Goal: Task Accomplishment & Management: Manage account settings

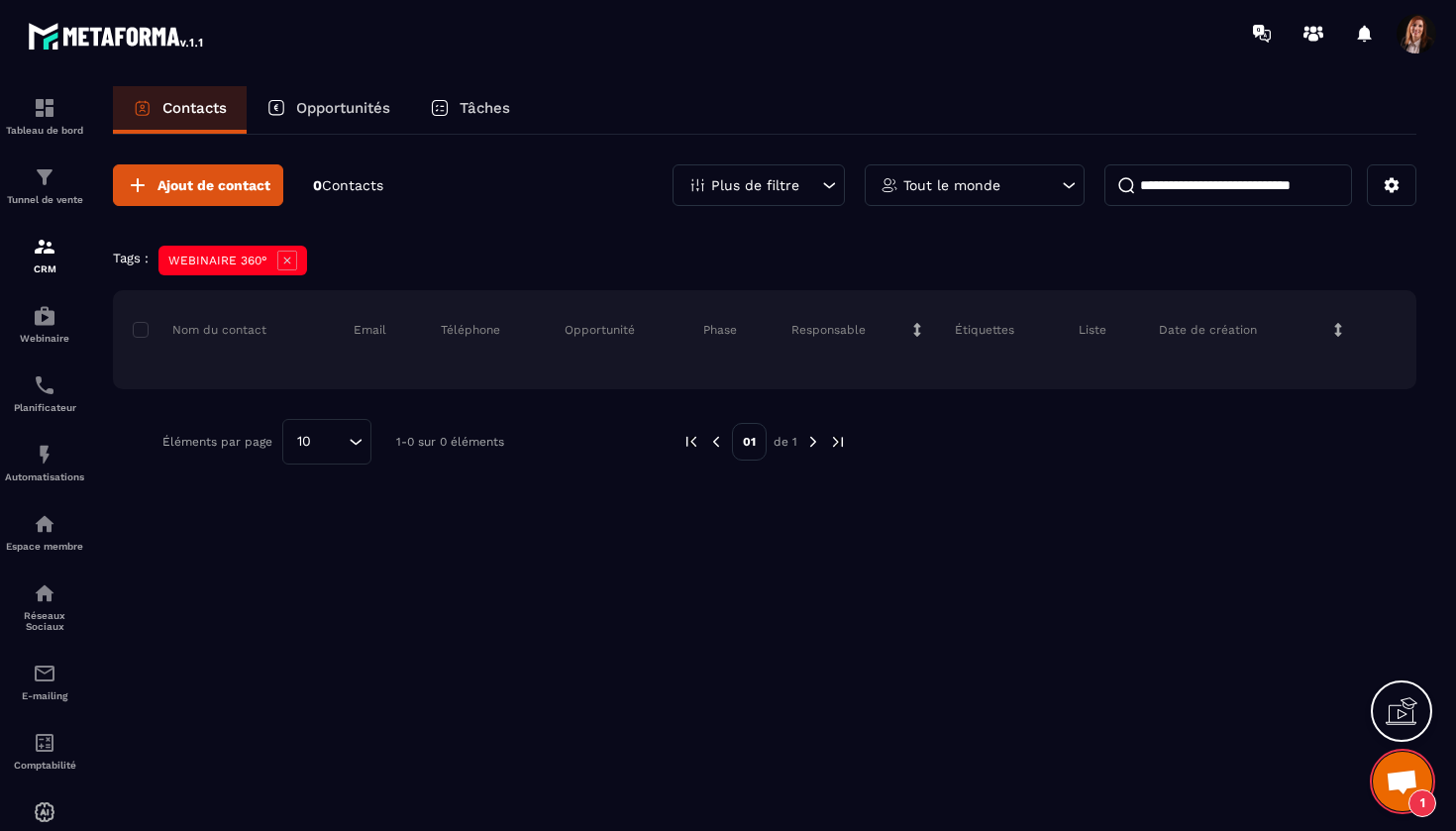
scroll to position [5486, 0]
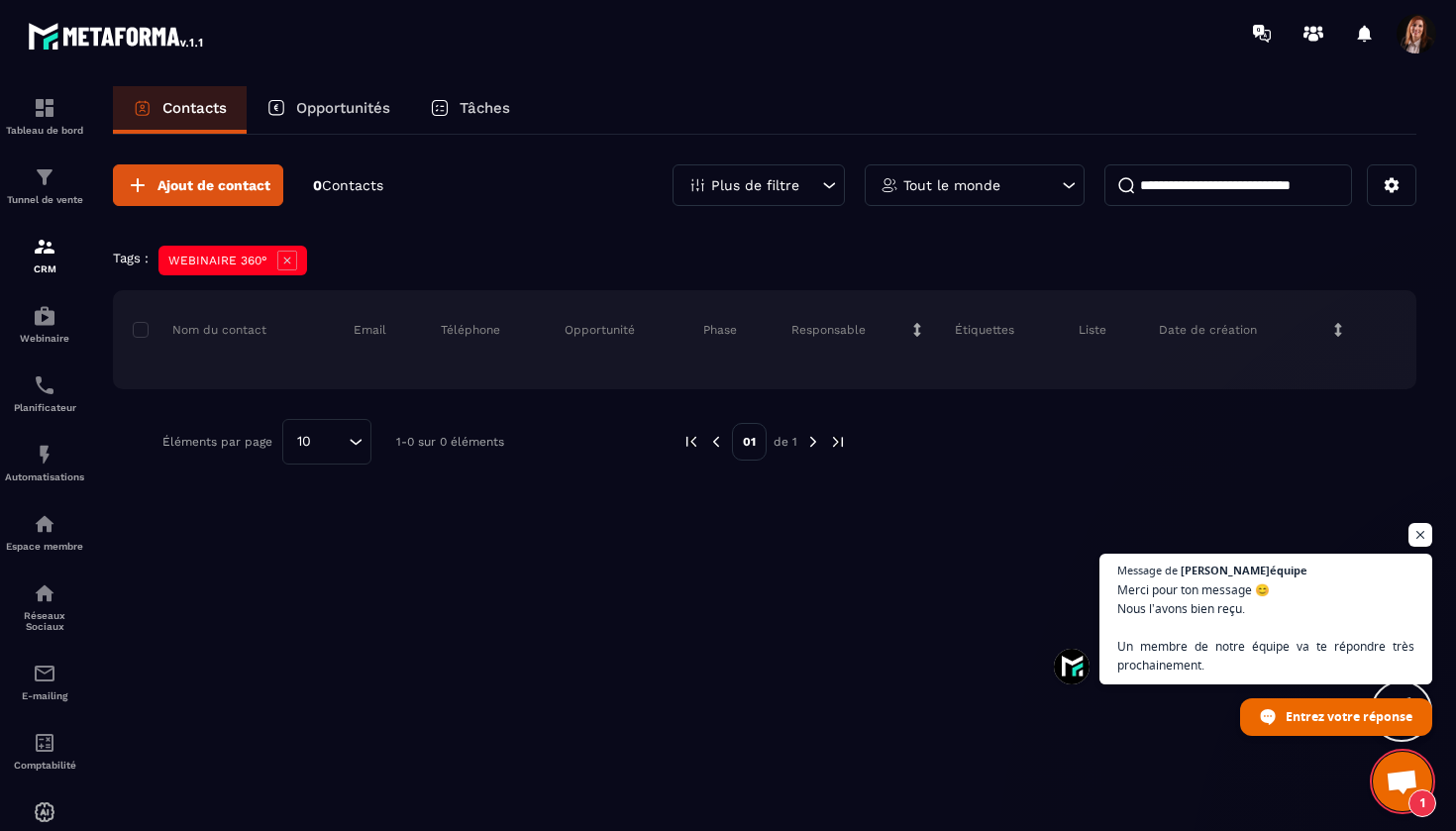
click at [280, 263] on div "Tableau de bord Tunnel de vente CRM Webinaire Planificateur Automatisations Esp…" at bounding box center [169, 448] width 338 height 762
click at [823, 191] on icon at bounding box center [829, 186] width 20 height 20
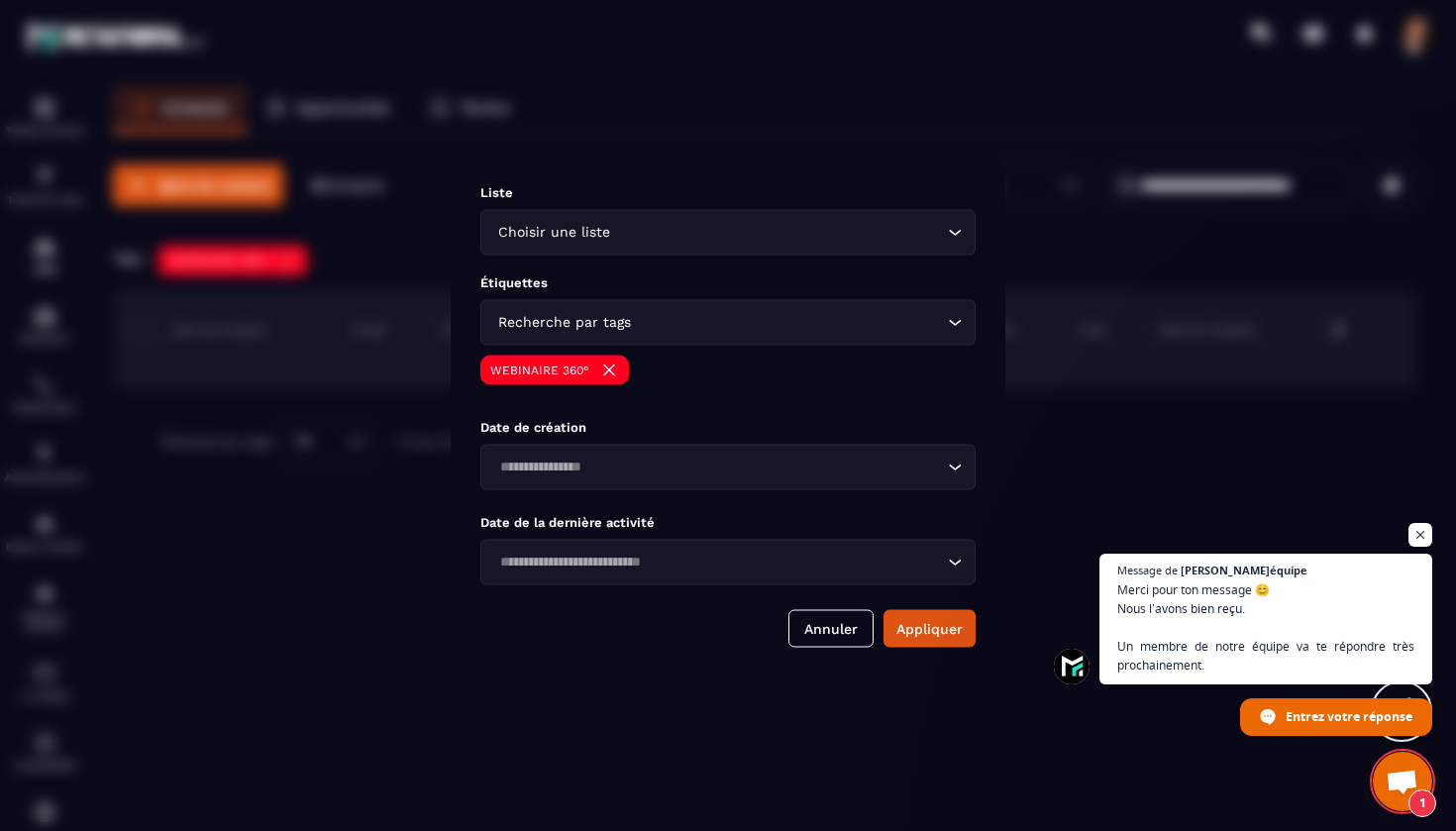
click at [602, 371] on img "Modal window" at bounding box center [609, 369] width 20 height 20
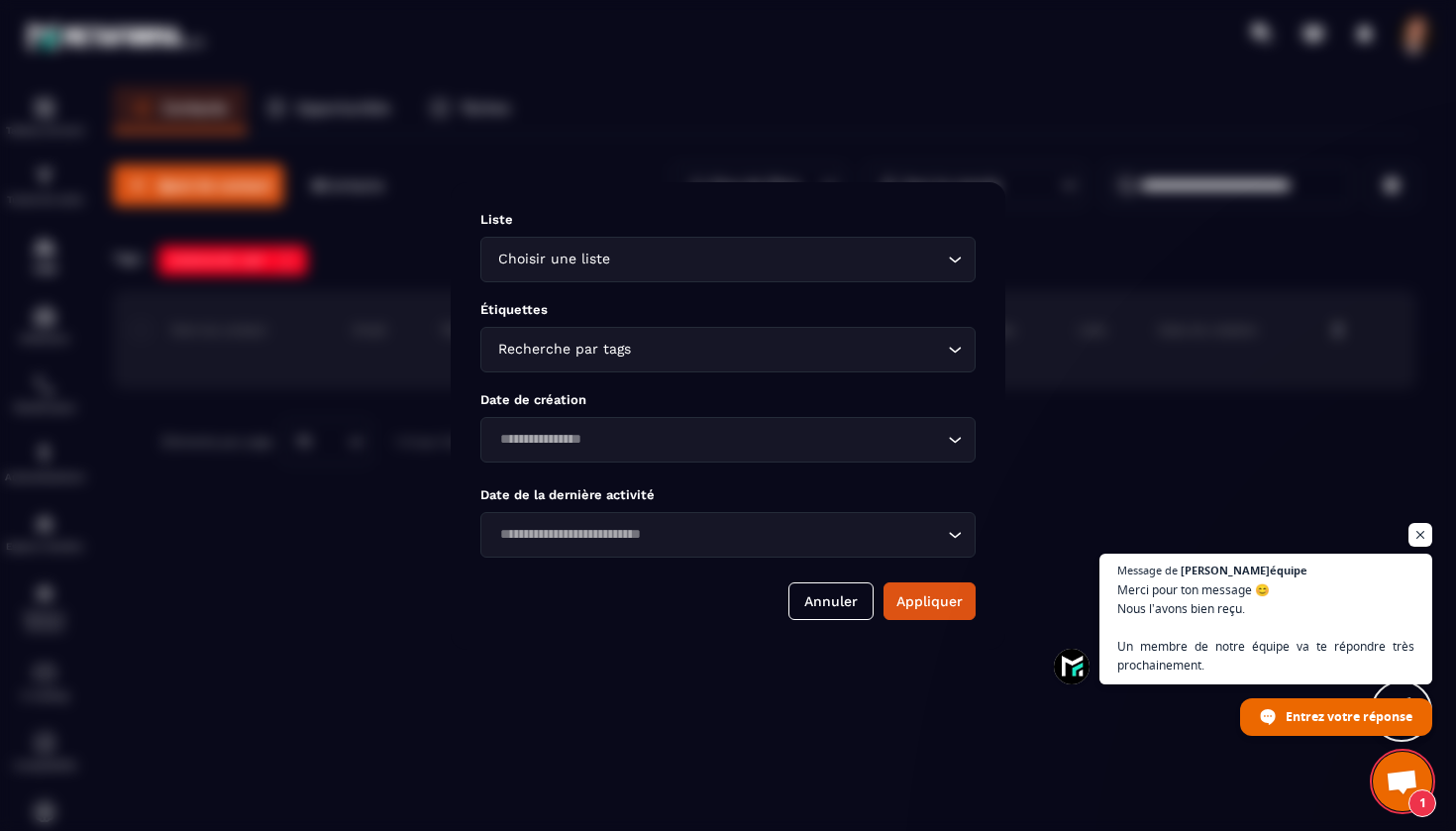
click at [601, 347] on div "Recherche par tags" at bounding box center [717, 350] width 454 height 22
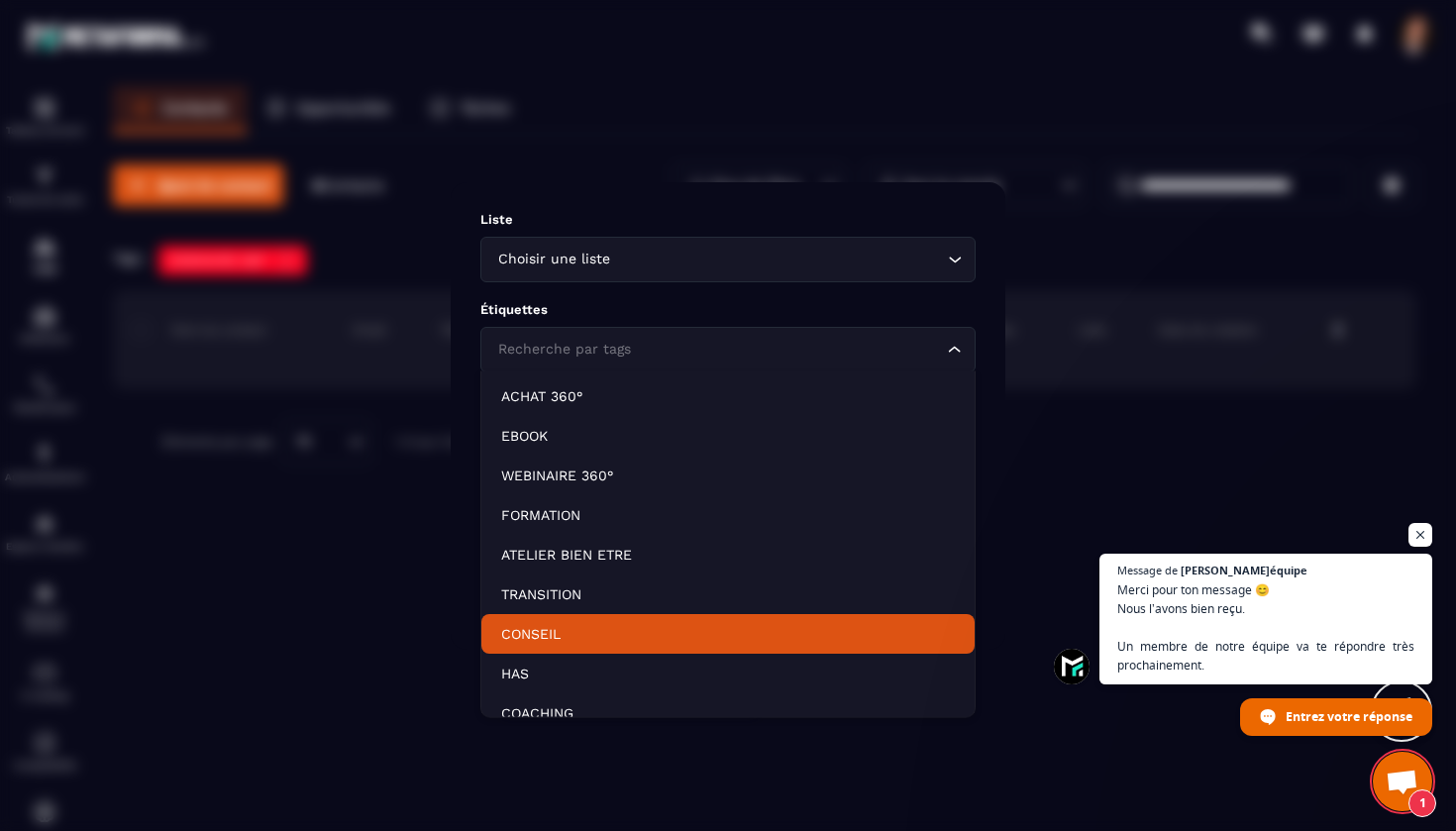
click at [537, 624] on p "CONSEIL" at bounding box center [727, 634] width 454 height 20
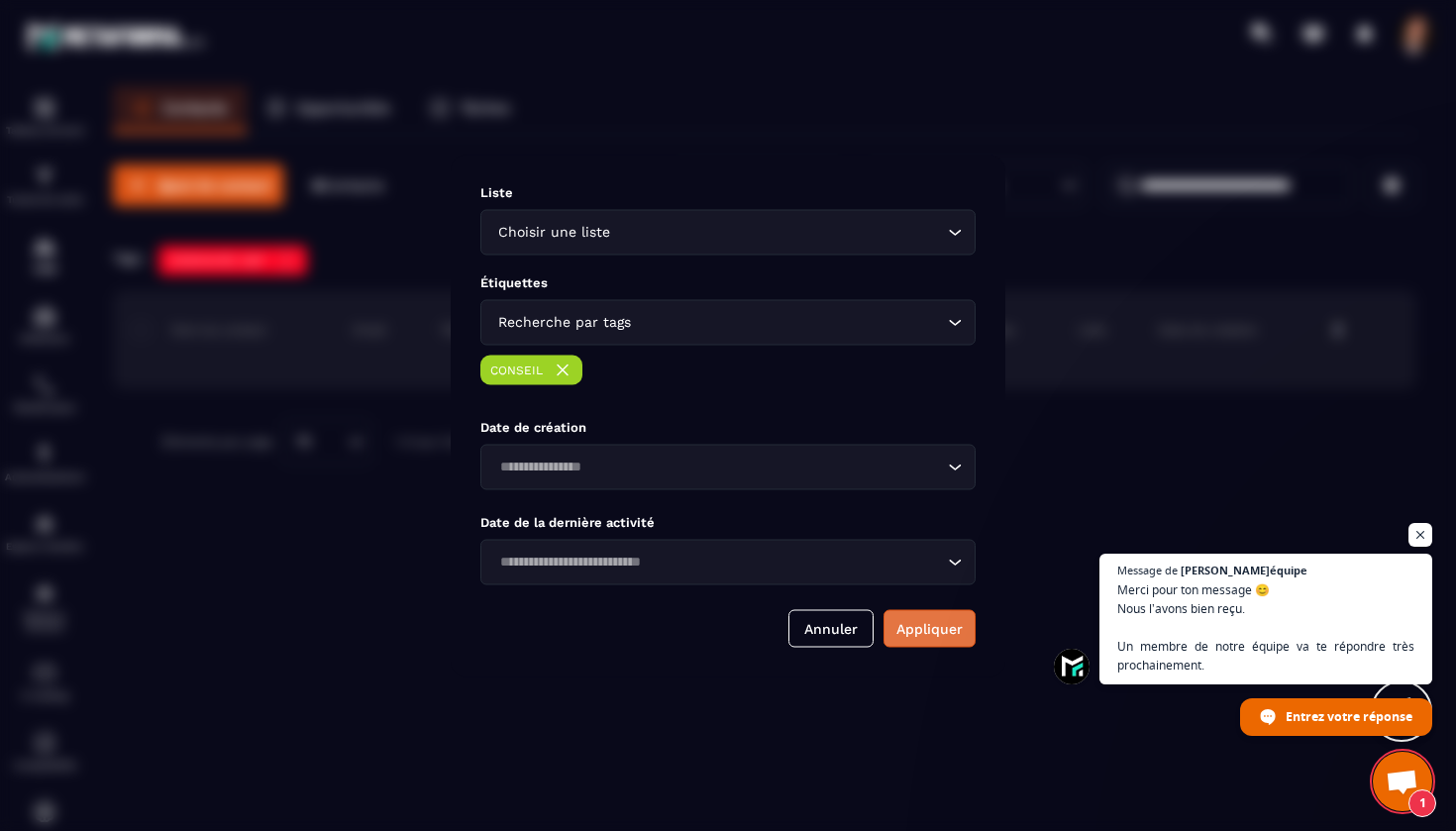
click at [932, 624] on button "Appliquer" at bounding box center [929, 628] width 92 height 38
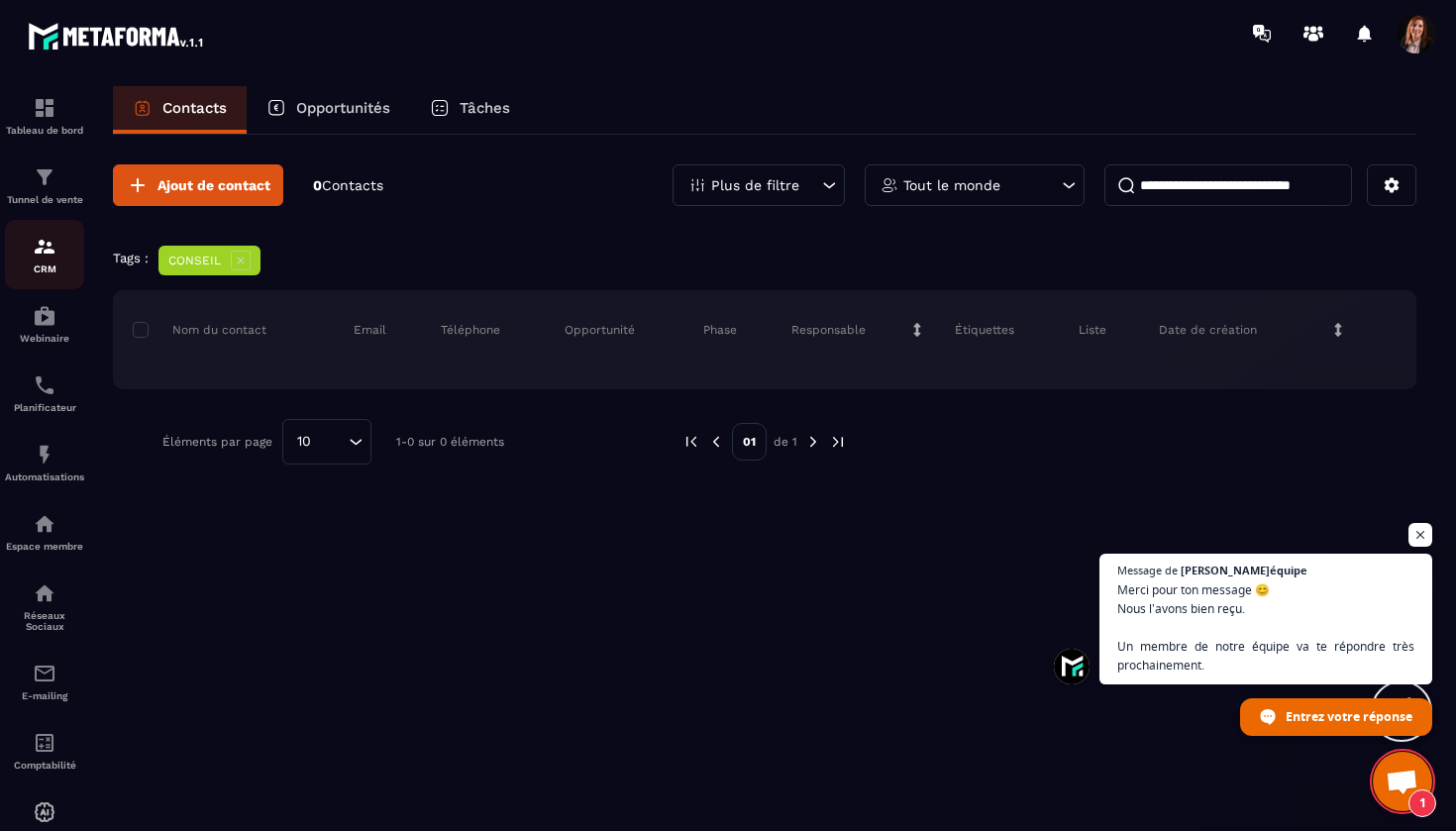
click at [44, 252] on img at bounding box center [45, 246] width 24 height 24
click at [46, 177] on img at bounding box center [45, 178] width 24 height 24
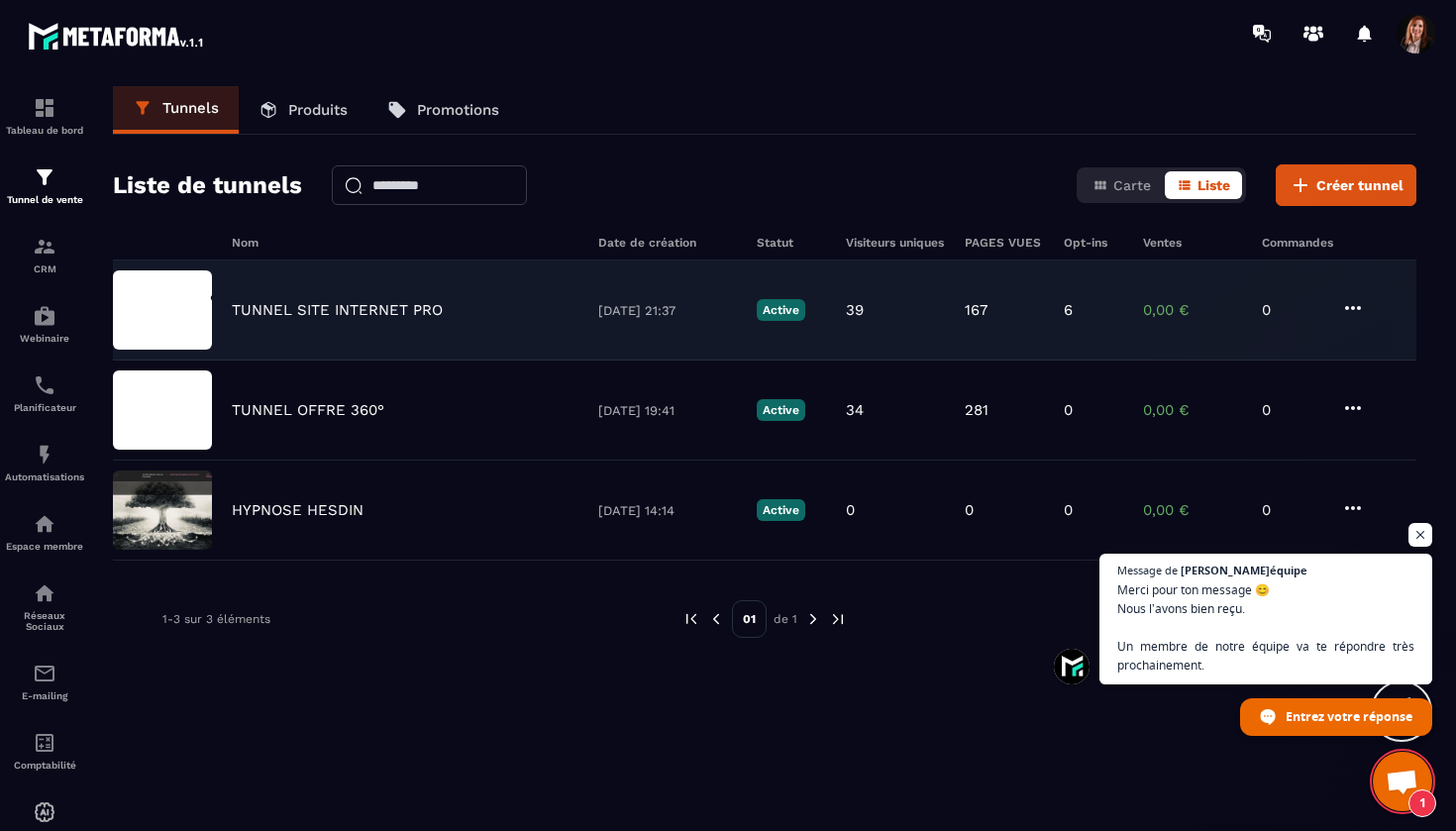
click at [352, 311] on p "TUNNEL SITE INTERNET PRO" at bounding box center [336, 310] width 210 height 18
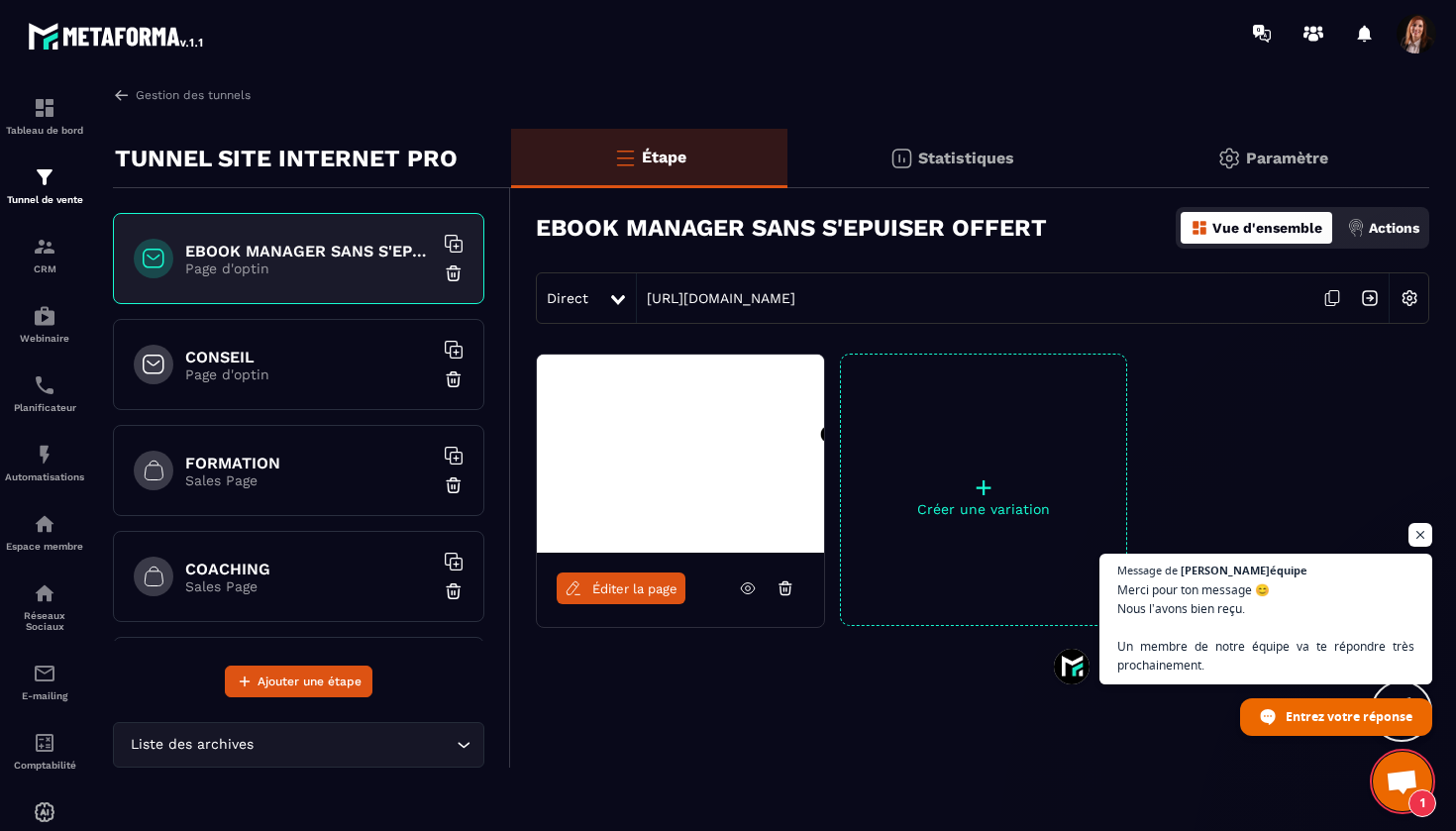
click at [270, 384] on div "CONSEIL Page d'optin" at bounding box center [298, 364] width 371 height 91
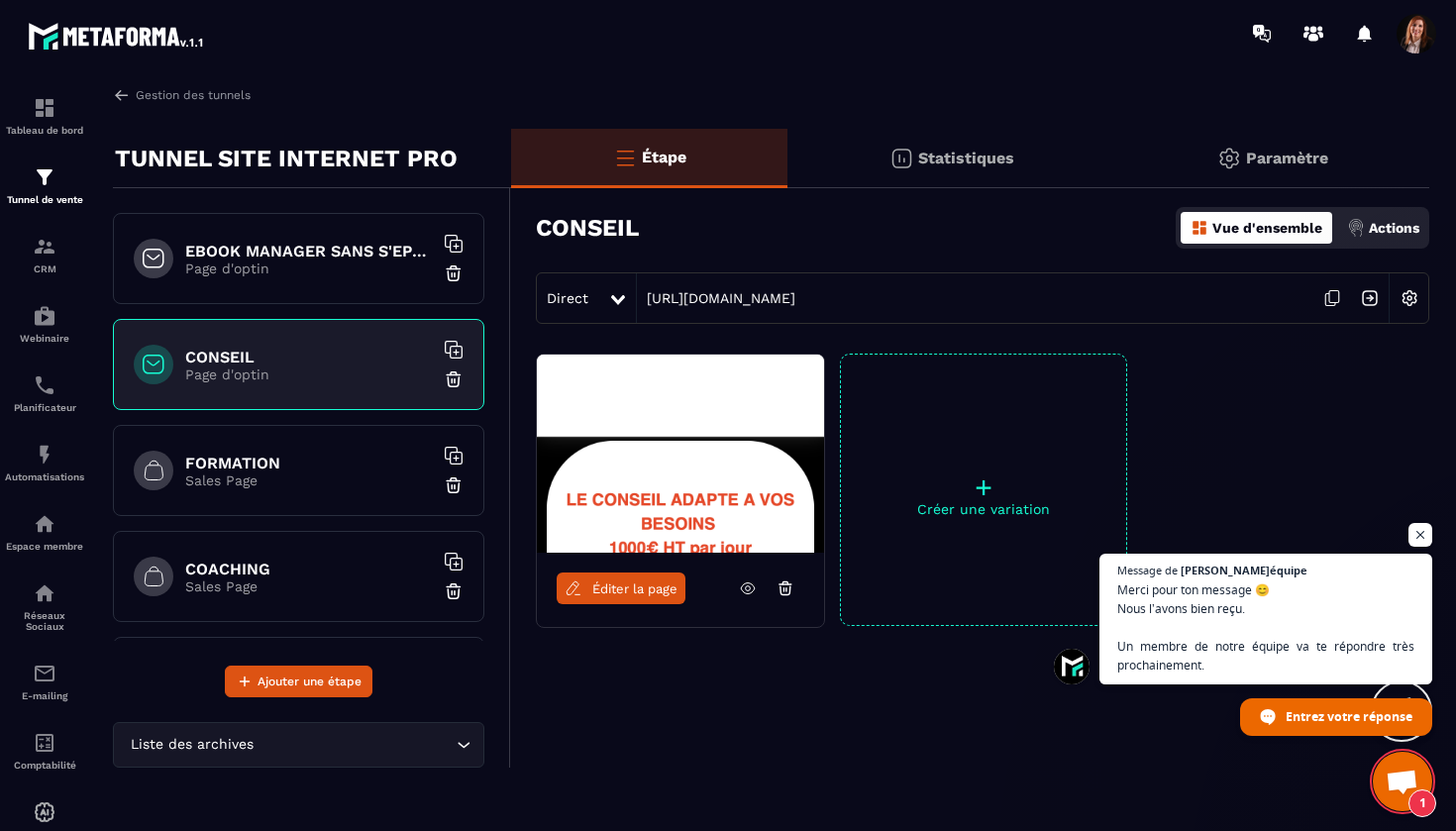
click at [1389, 233] on p "Actions" at bounding box center [1393, 227] width 51 height 16
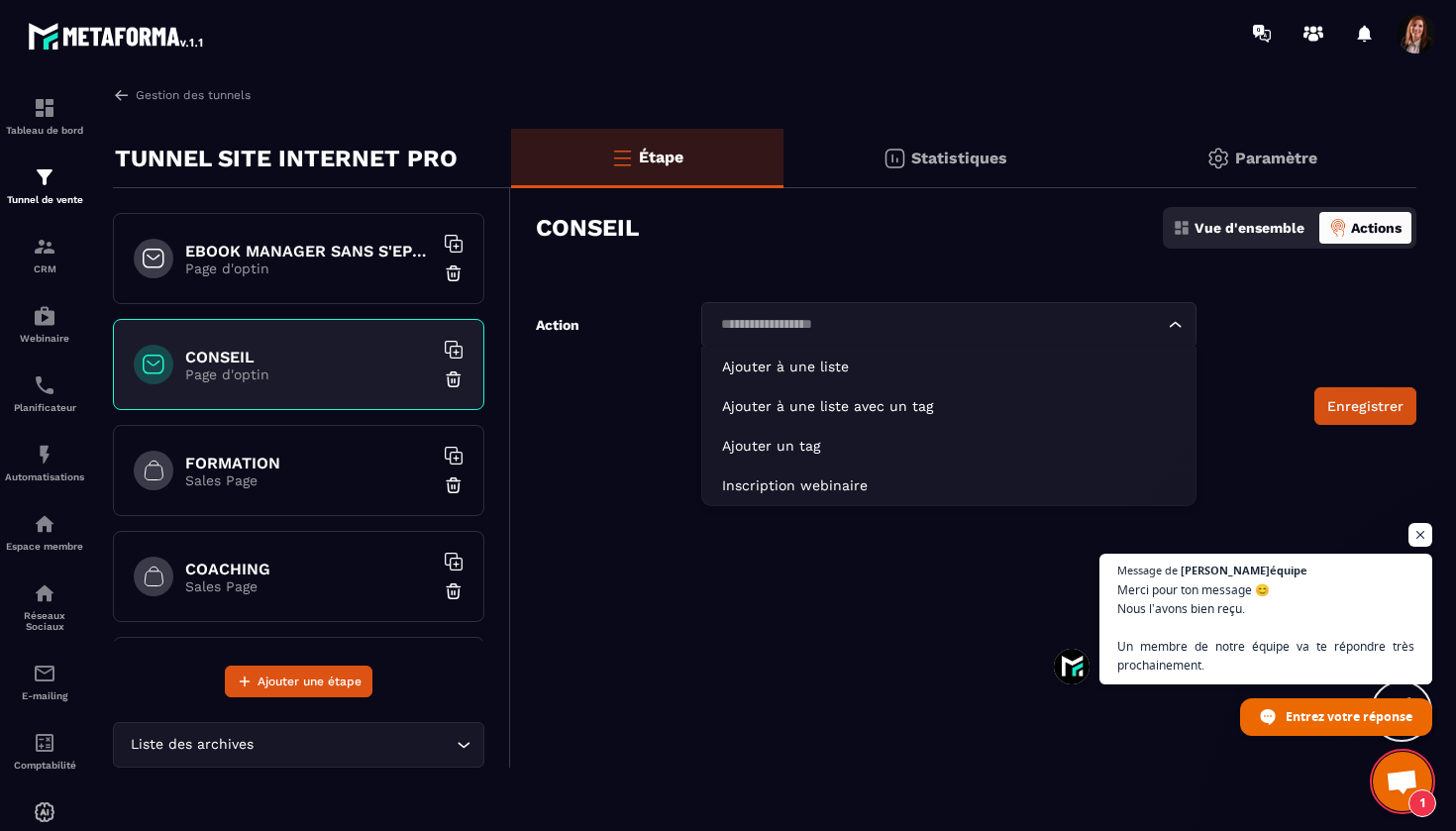
click at [1165, 333] on div "Search for option" at bounding box center [938, 325] width 454 height 22
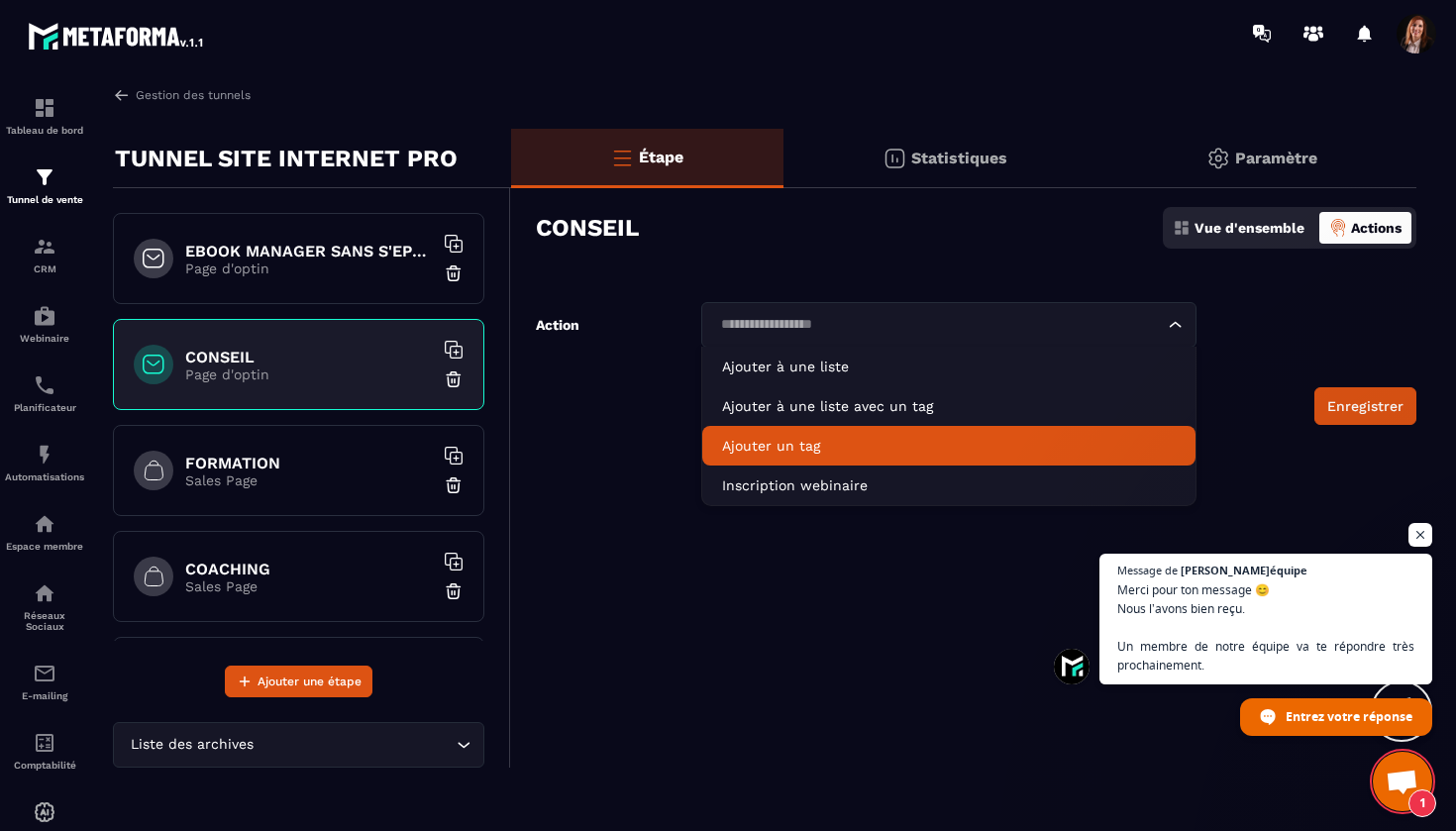
click at [783, 436] on p "Ajouter un tag" at bounding box center [948, 446] width 454 height 20
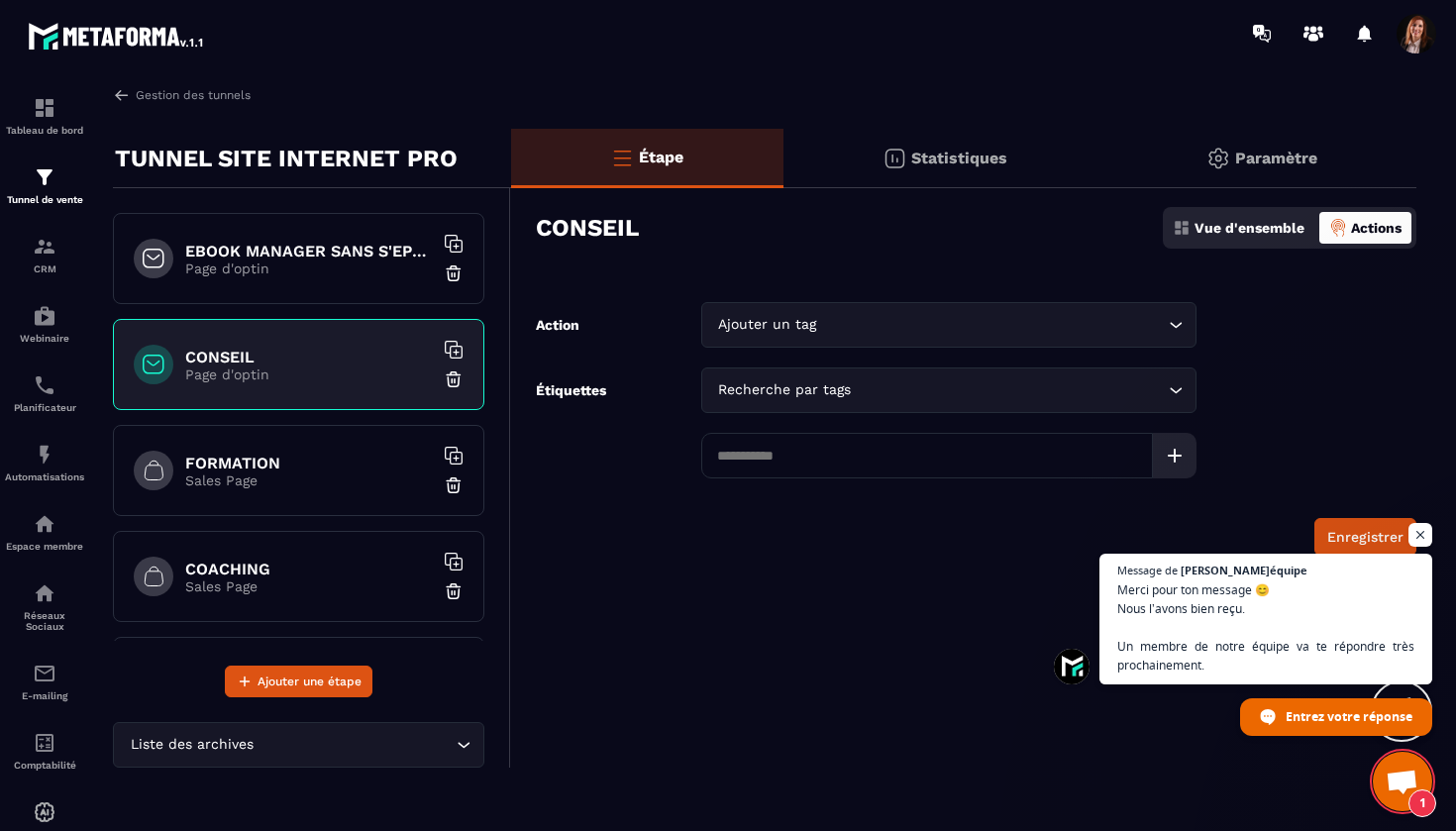
click at [763, 401] on div "Recherche par tags Loading..." at bounding box center [948, 390] width 495 height 46
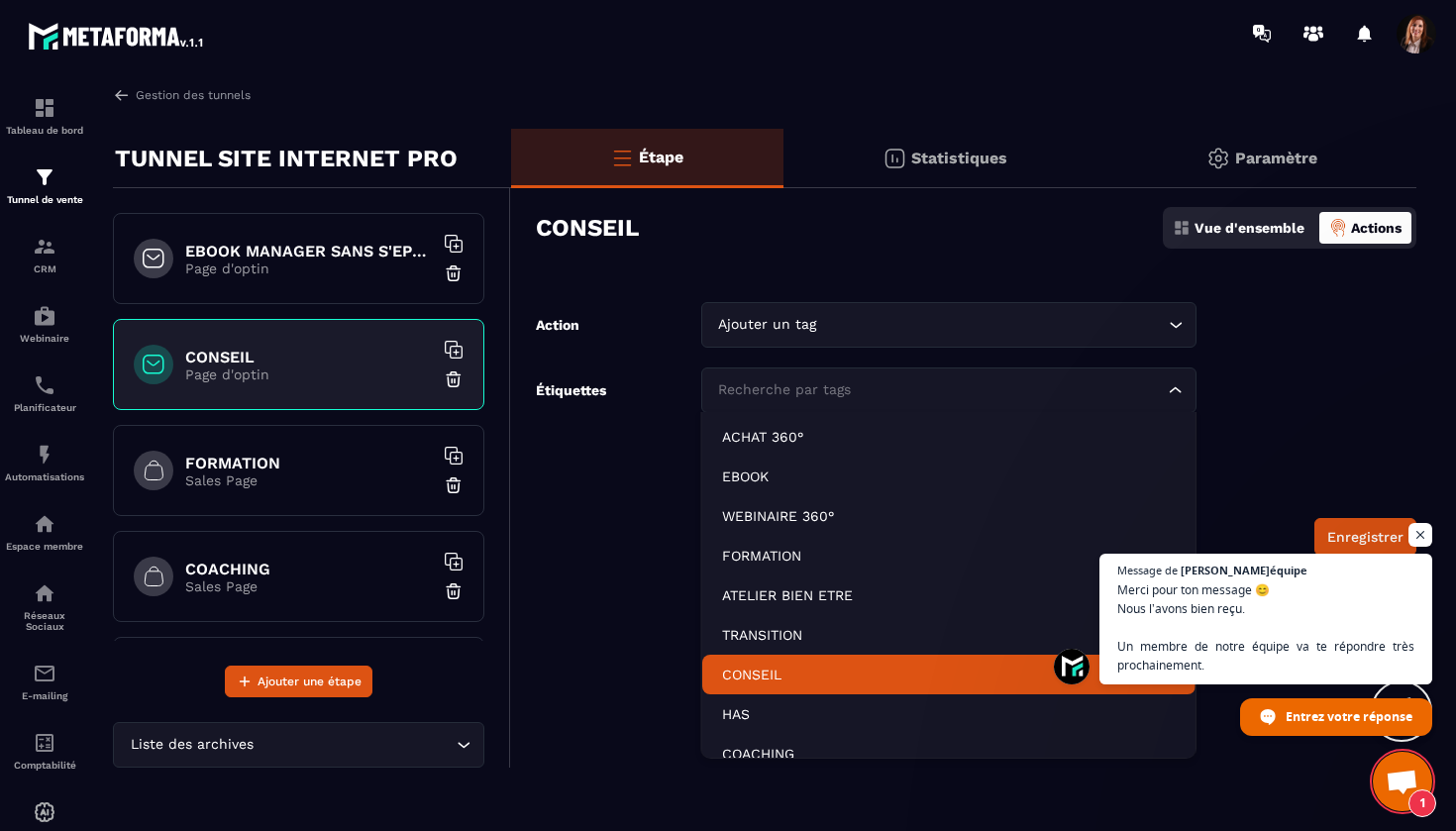
click at [748, 675] on p "CONSEIL" at bounding box center [948, 674] width 454 height 20
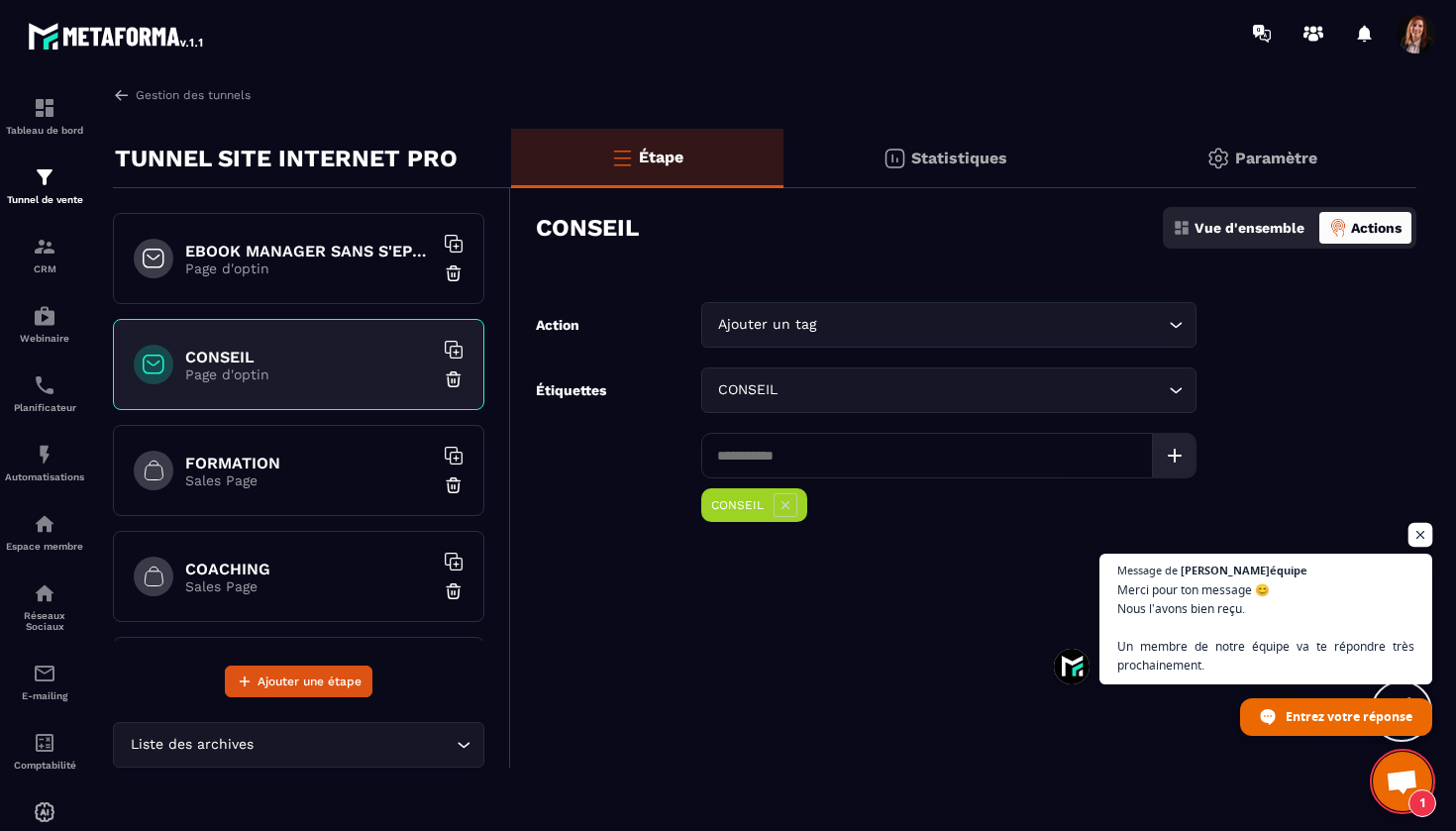
click at [1425, 534] on span "Ouvrir le chat" at bounding box center [1420, 535] width 25 height 25
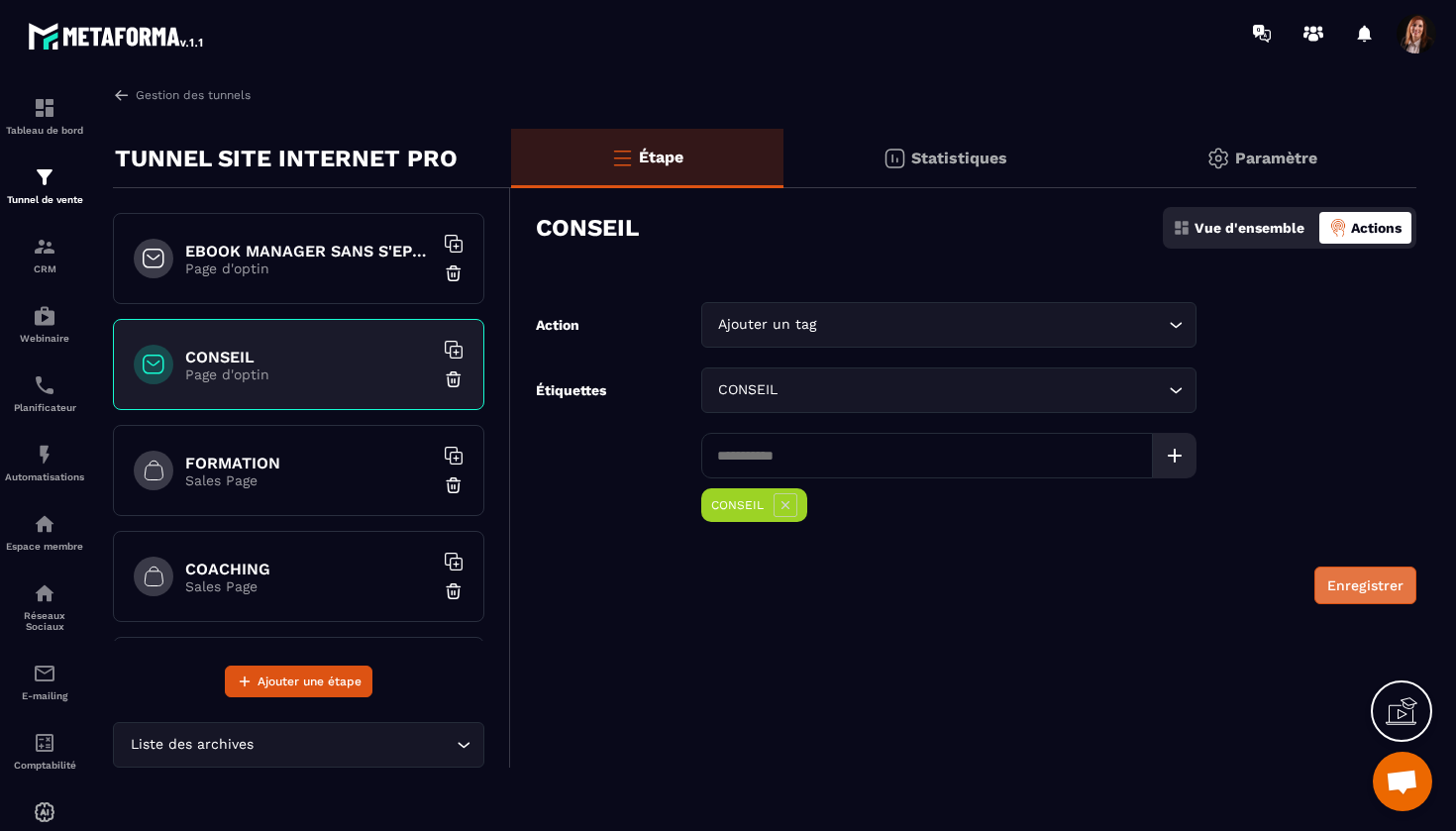
click at [1357, 588] on button "Enregistrer" at bounding box center [1365, 586] width 102 height 38
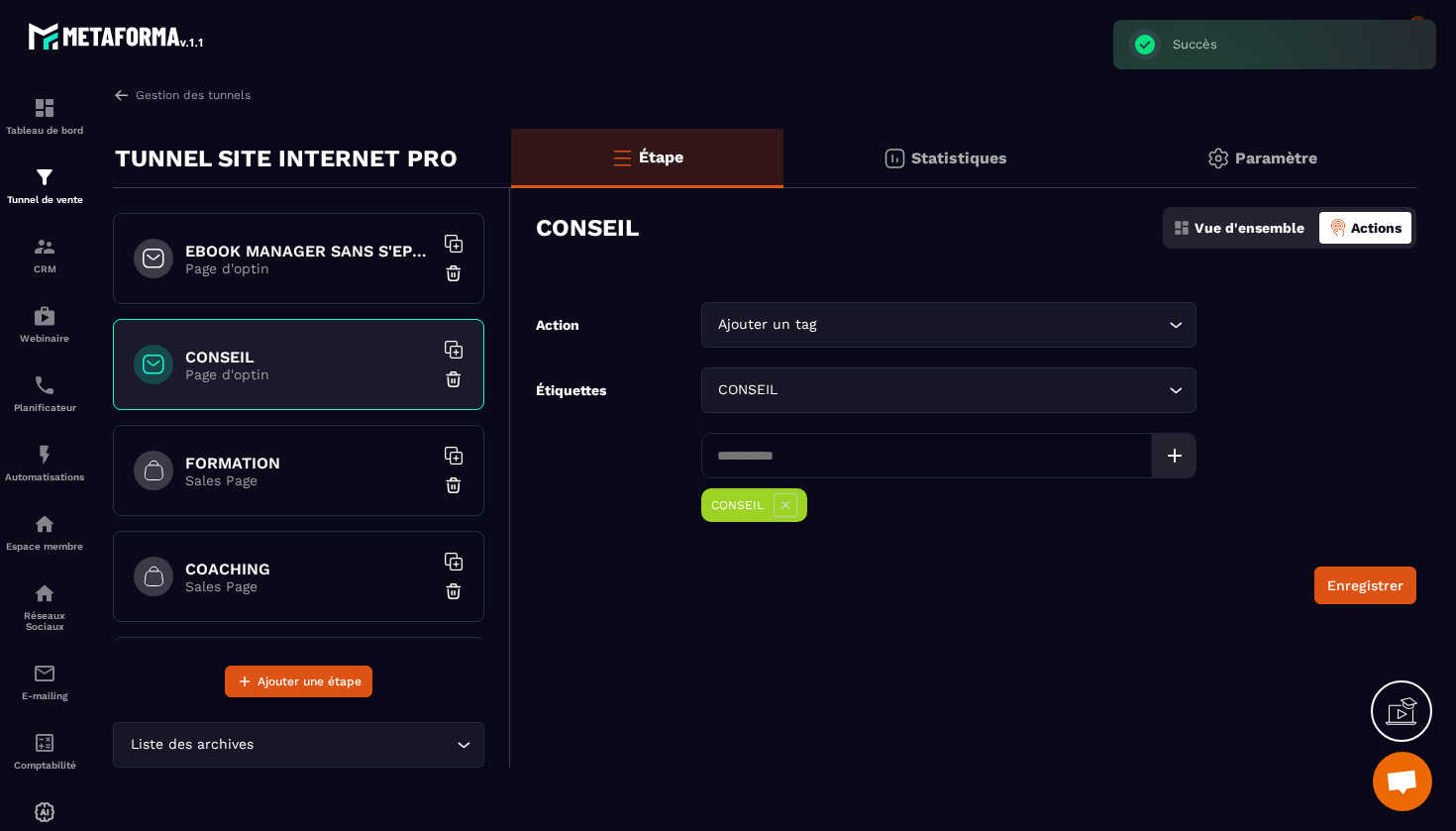
click at [253, 470] on h6 "FORMATION" at bounding box center [309, 463] width 247 height 19
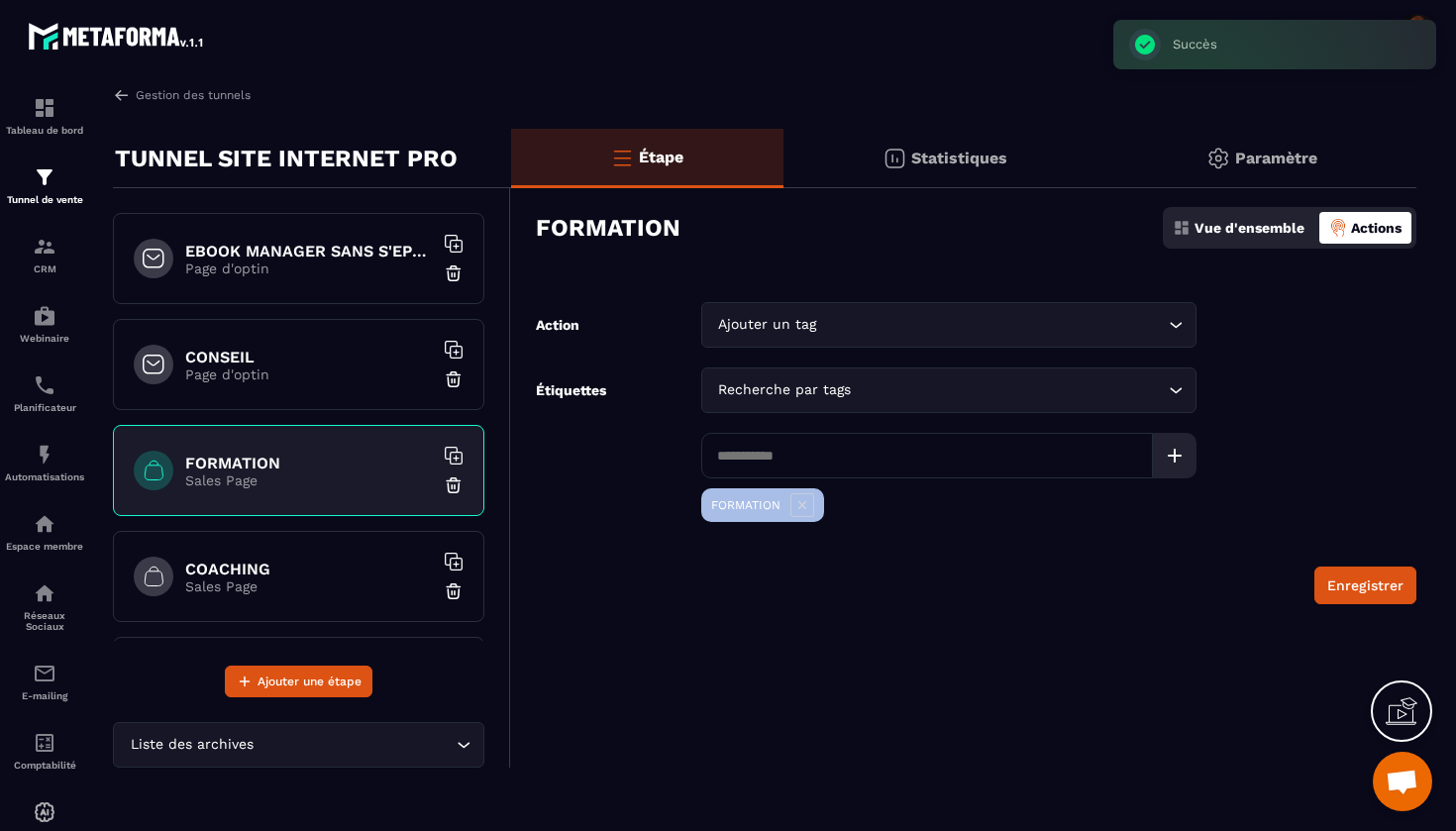
click at [1369, 225] on p "Actions" at bounding box center [1375, 227] width 51 height 16
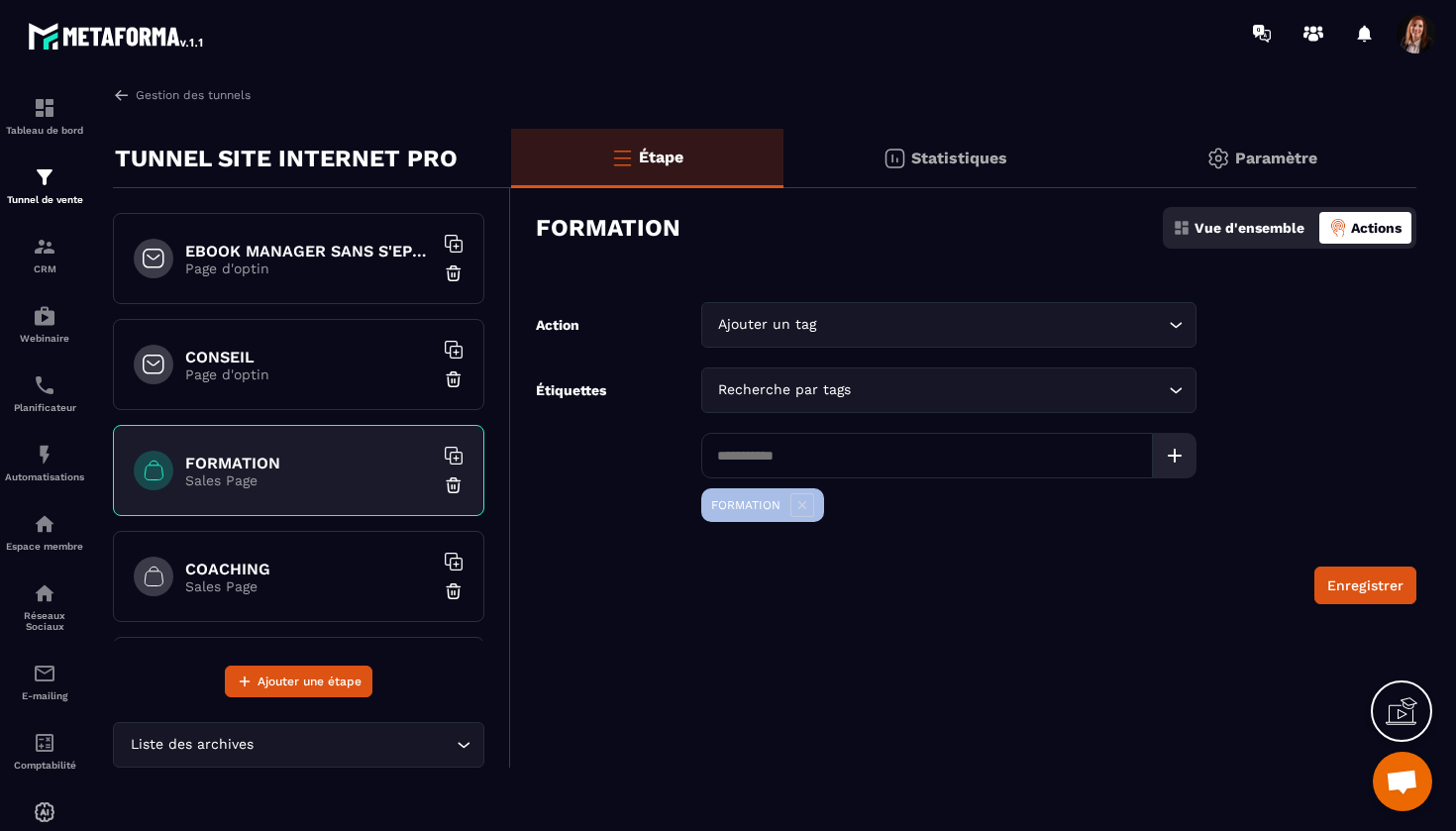
click at [239, 579] on p "Sales Page" at bounding box center [309, 587] width 247 height 16
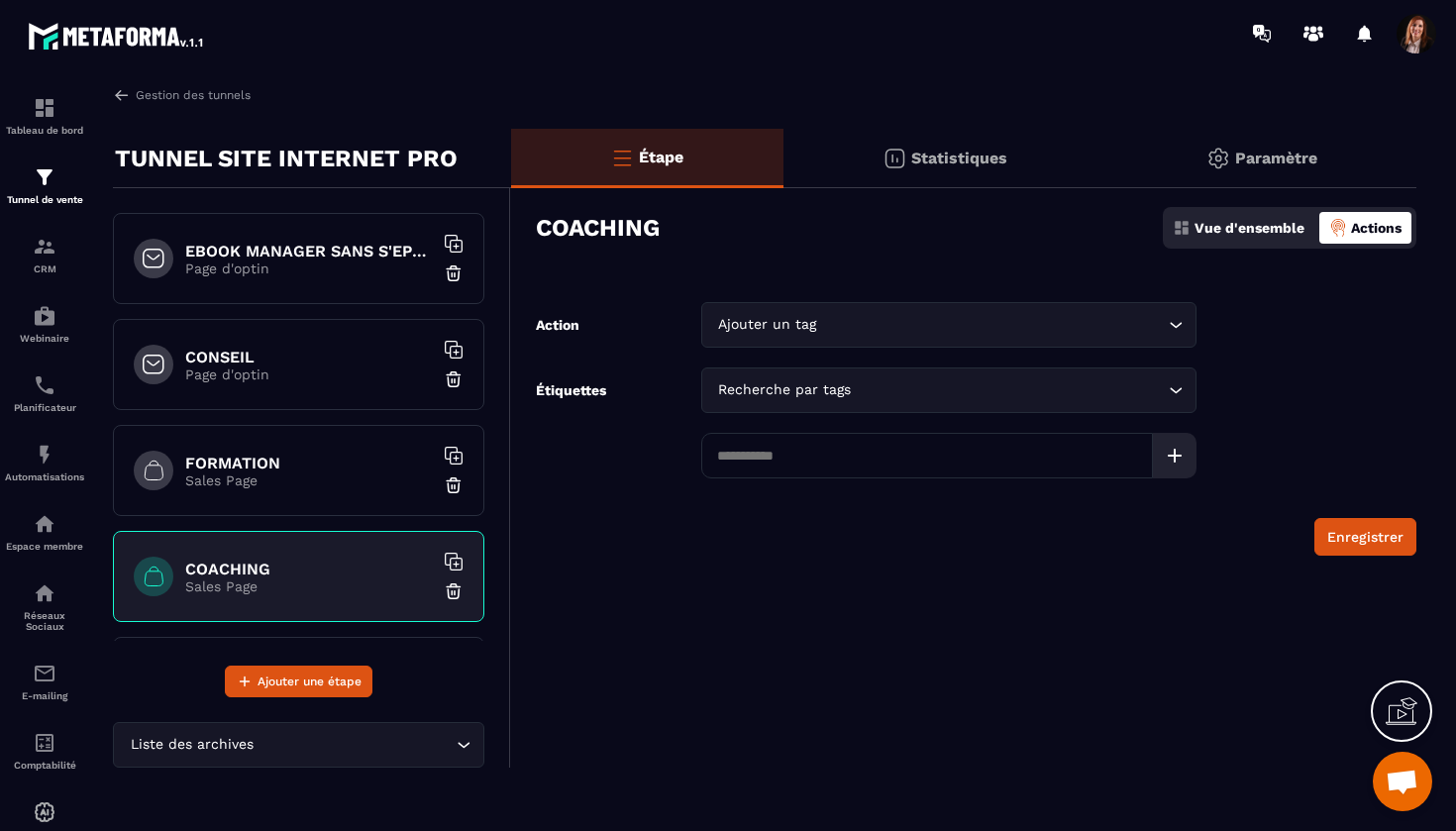
click at [763, 453] on input at bounding box center [926, 456] width 452 height 46
click at [776, 394] on div "Recherche par tags" at bounding box center [938, 390] width 454 height 22
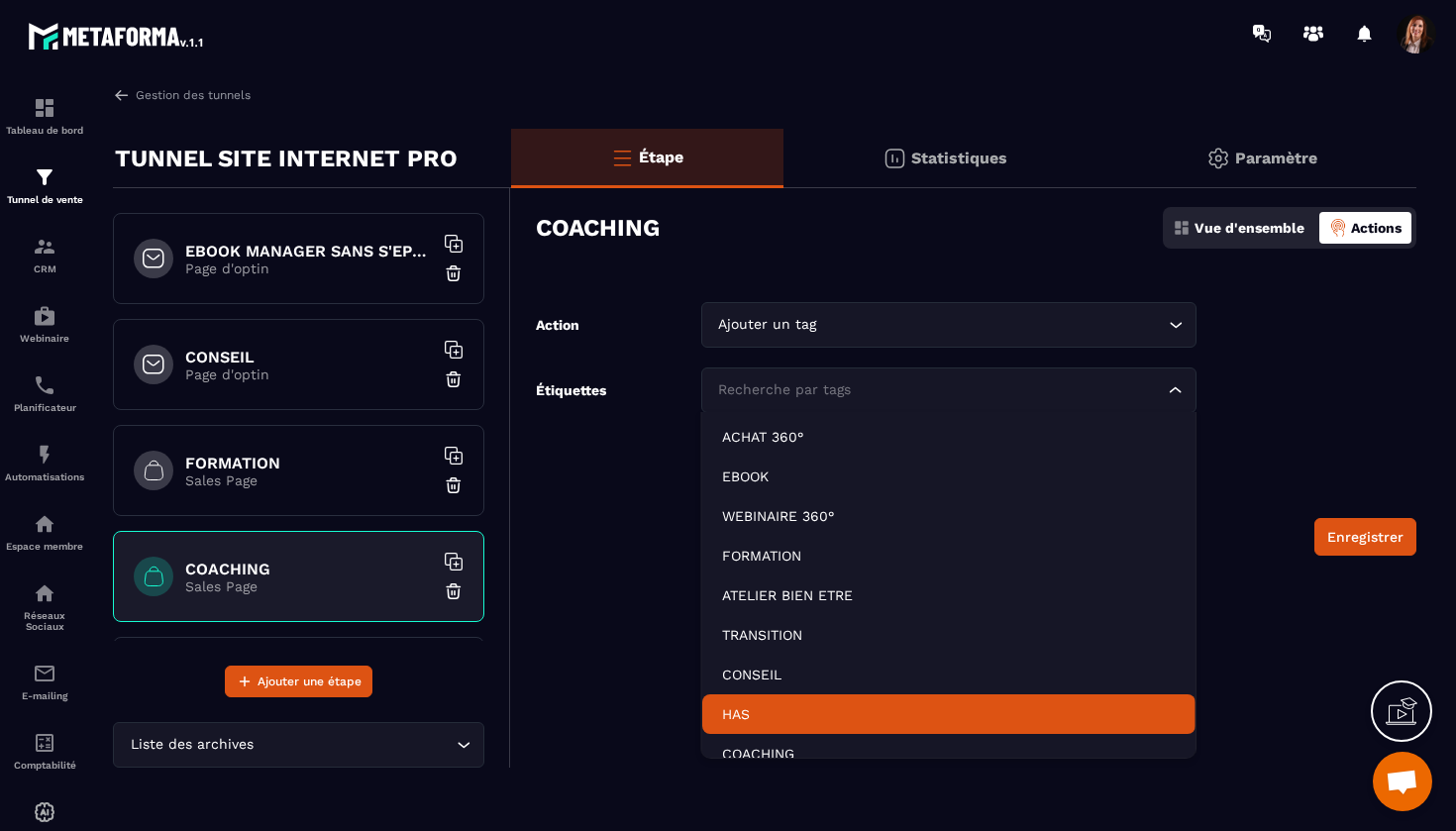
scroll to position [15, 0]
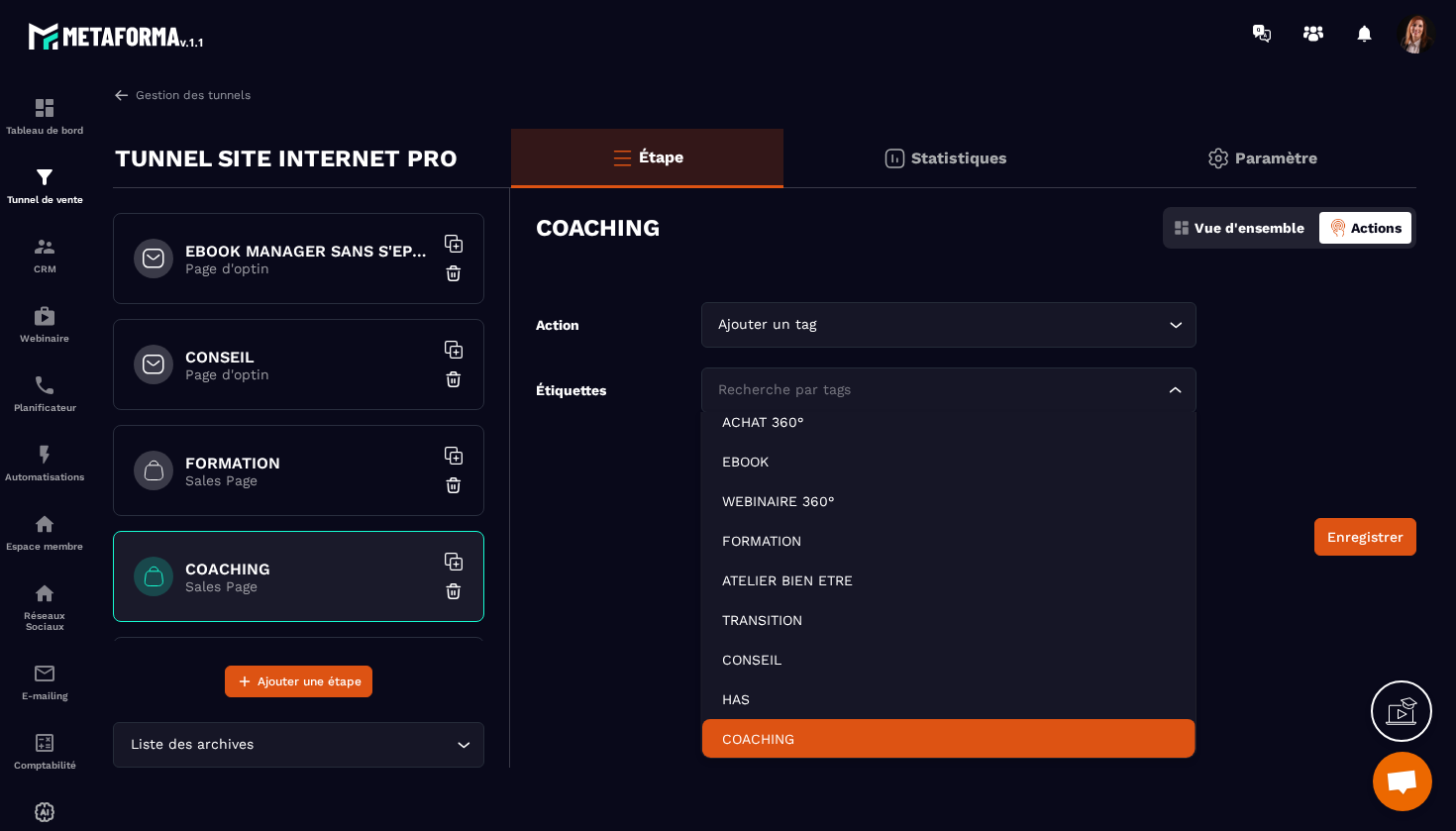
click at [755, 740] on p "COACHING" at bounding box center [948, 739] width 454 height 20
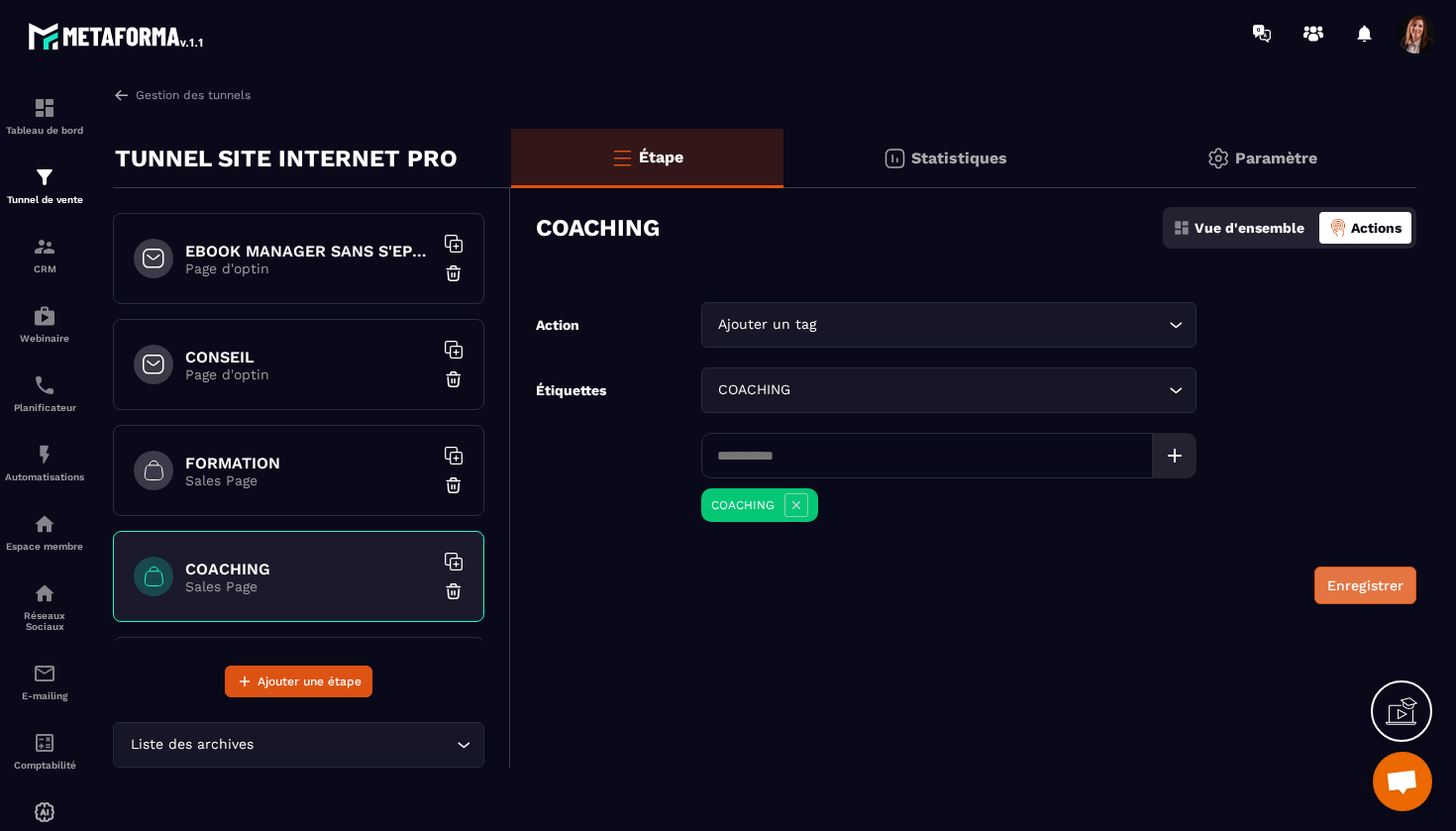
click at [1366, 582] on button "Enregistrer" at bounding box center [1365, 586] width 102 height 38
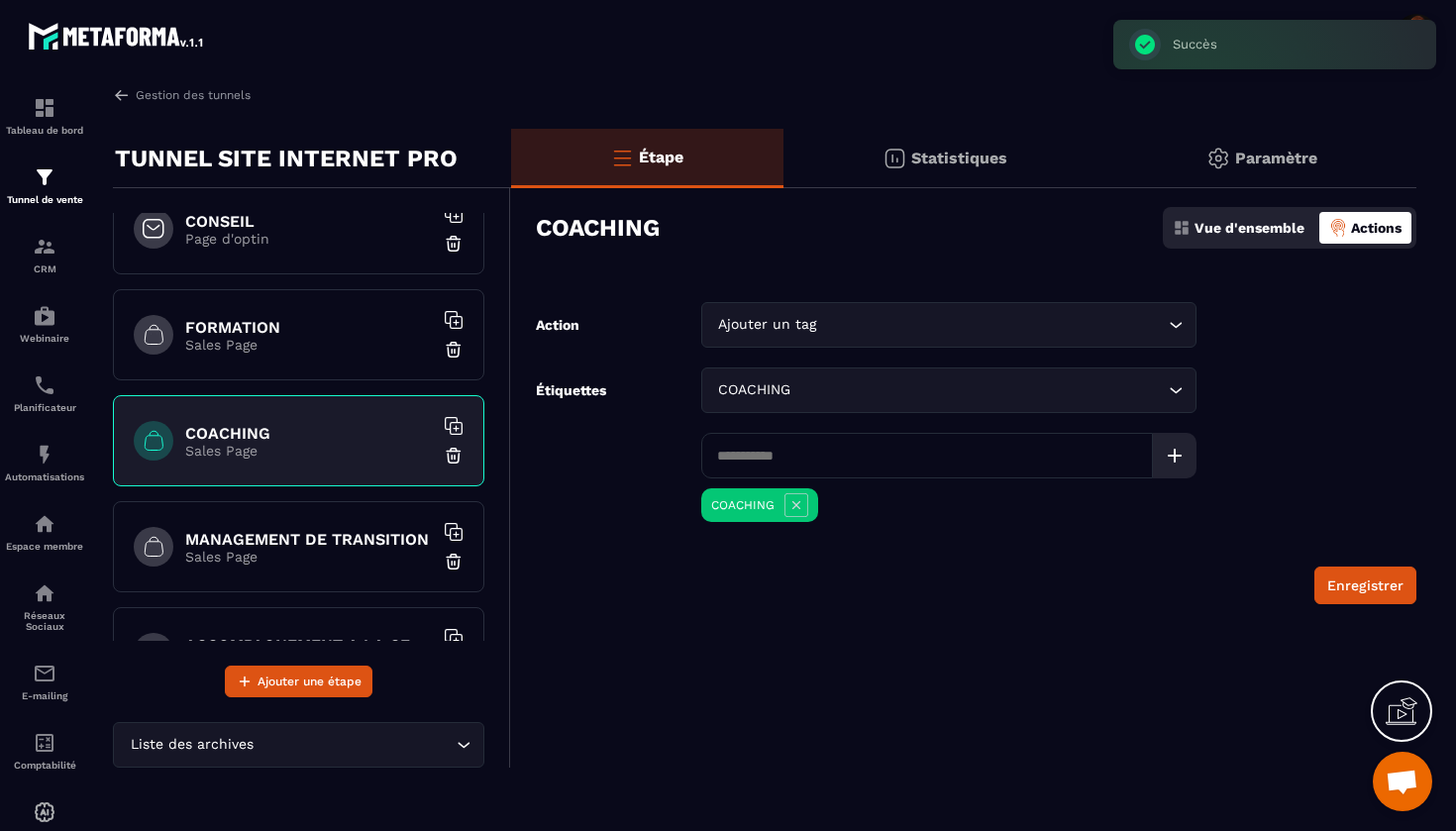
scroll to position [200, 0]
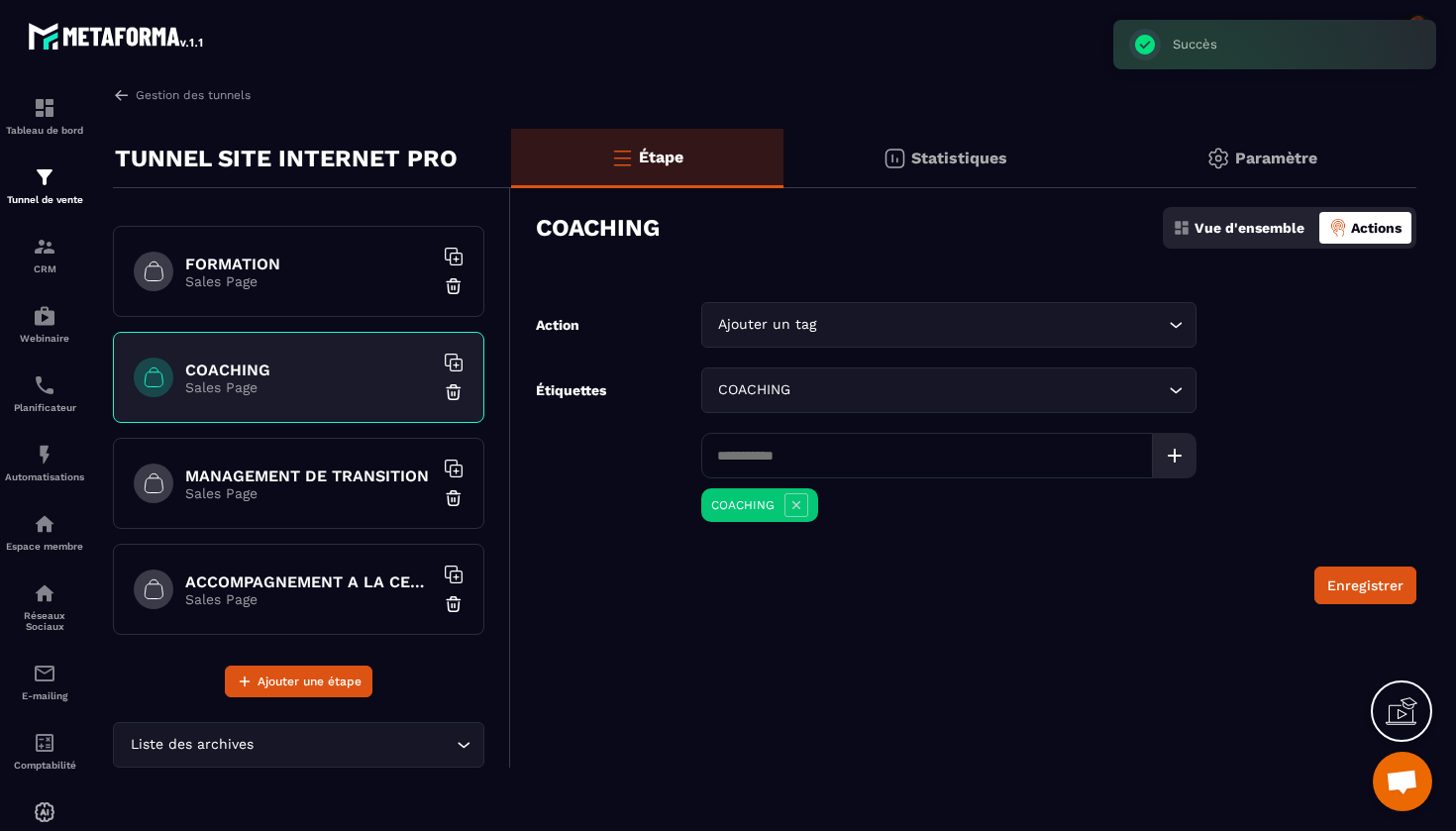
click at [318, 478] on h6 "MANAGEMENT DE TRANSITION" at bounding box center [309, 476] width 247 height 19
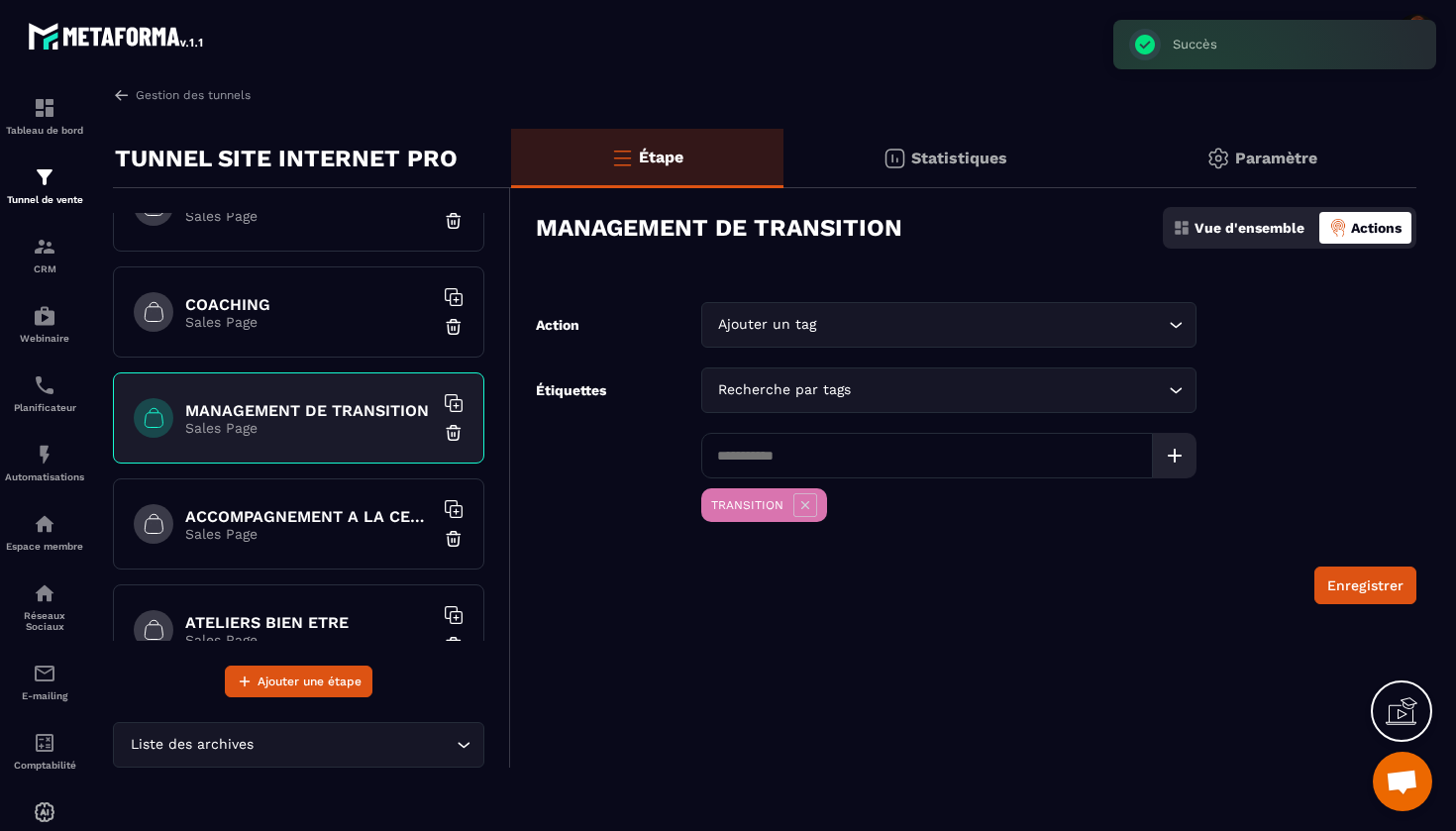
scroll to position [291, 0]
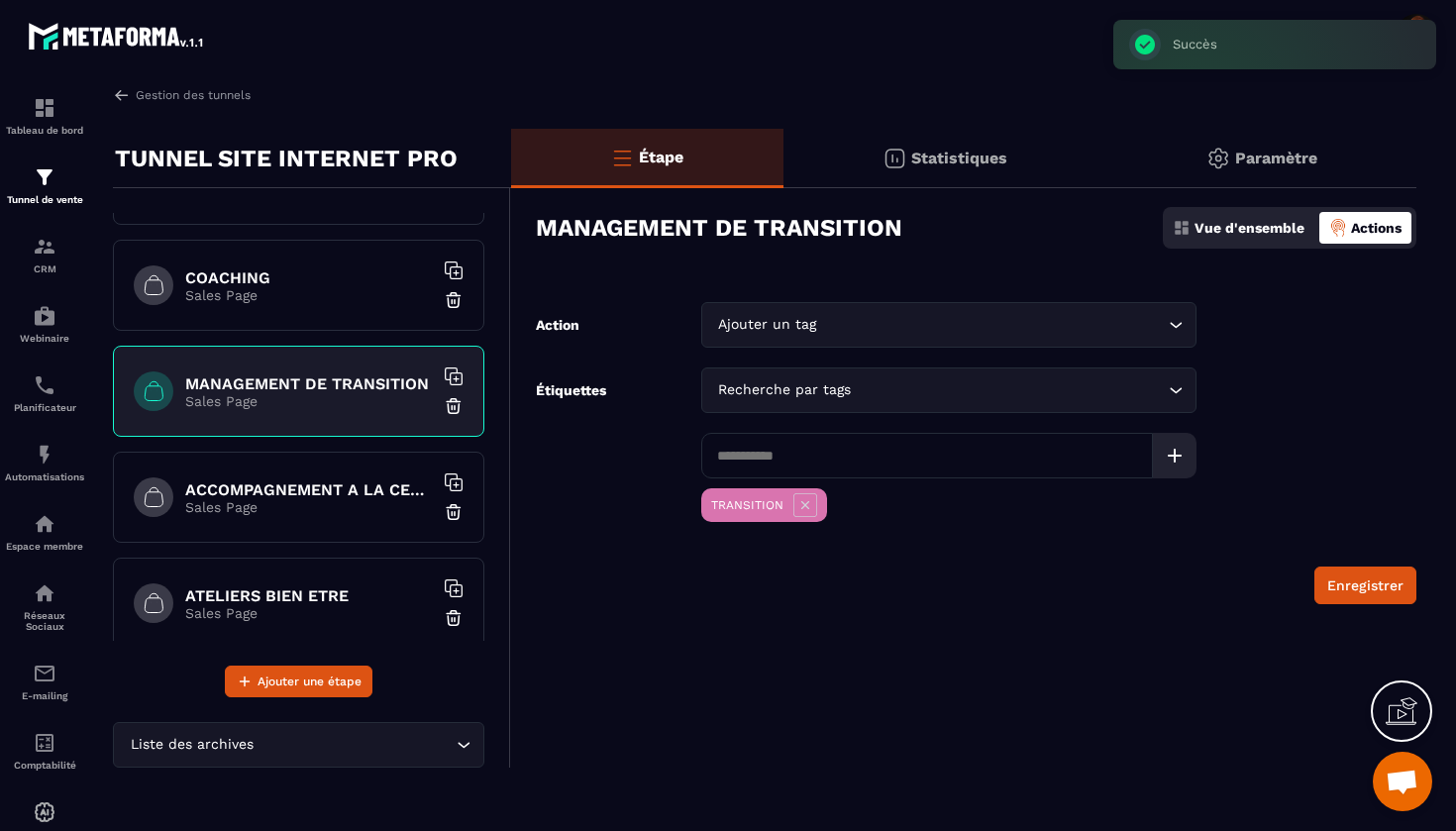
click at [328, 512] on p "Sales Page" at bounding box center [309, 507] width 247 height 16
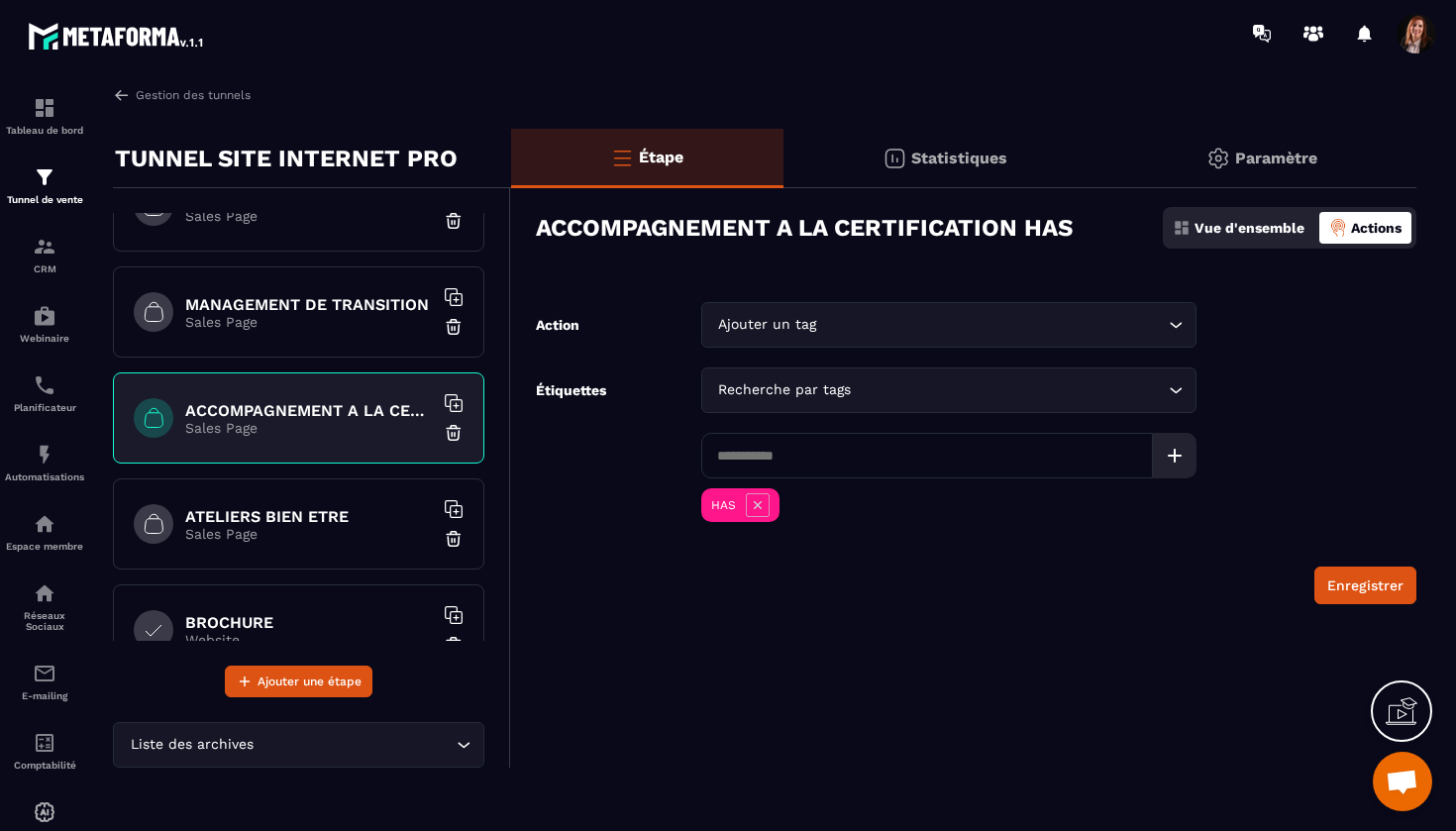
scroll to position [397, 0]
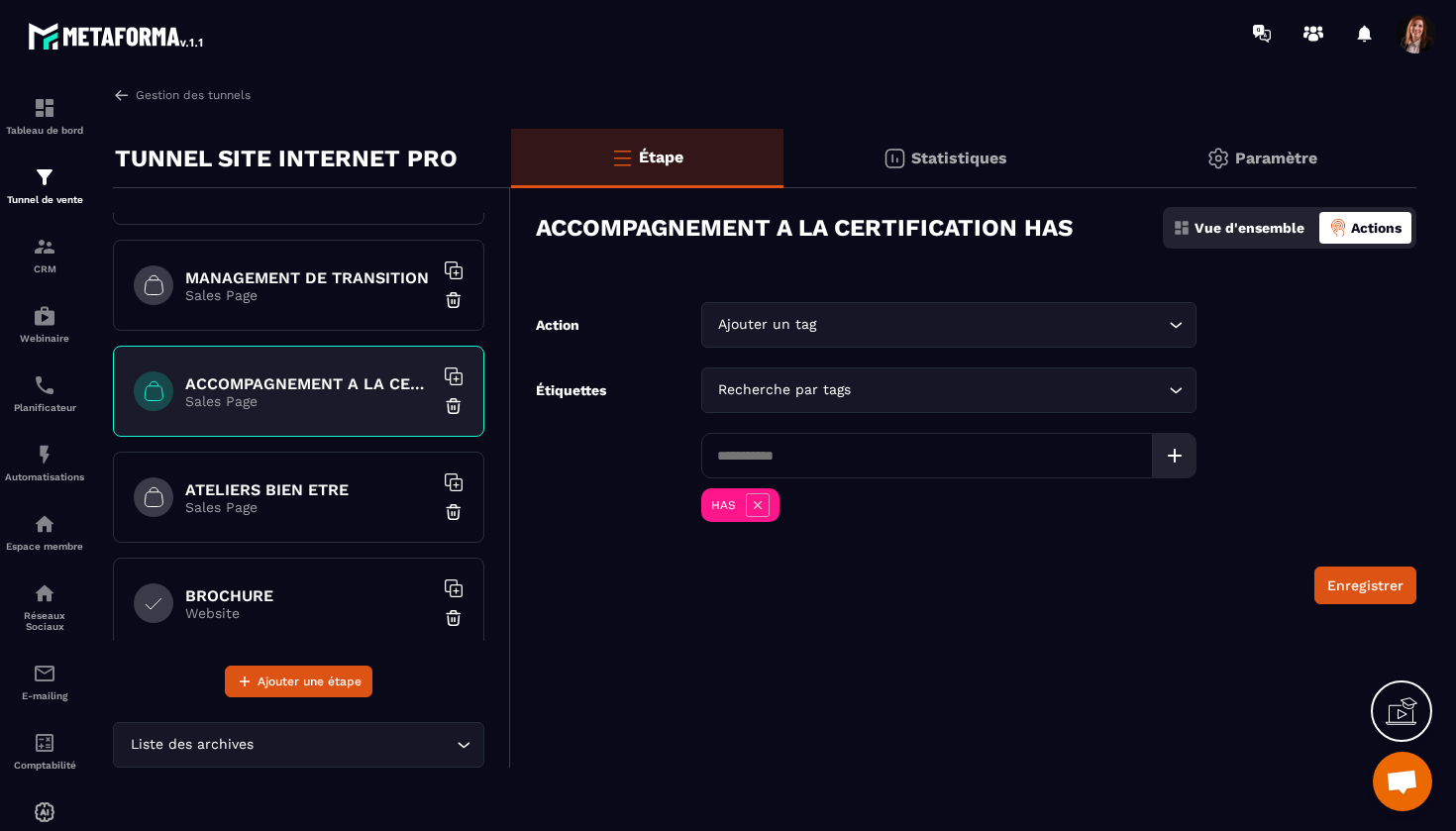
click at [298, 506] on p "Sales Page" at bounding box center [309, 507] width 247 height 16
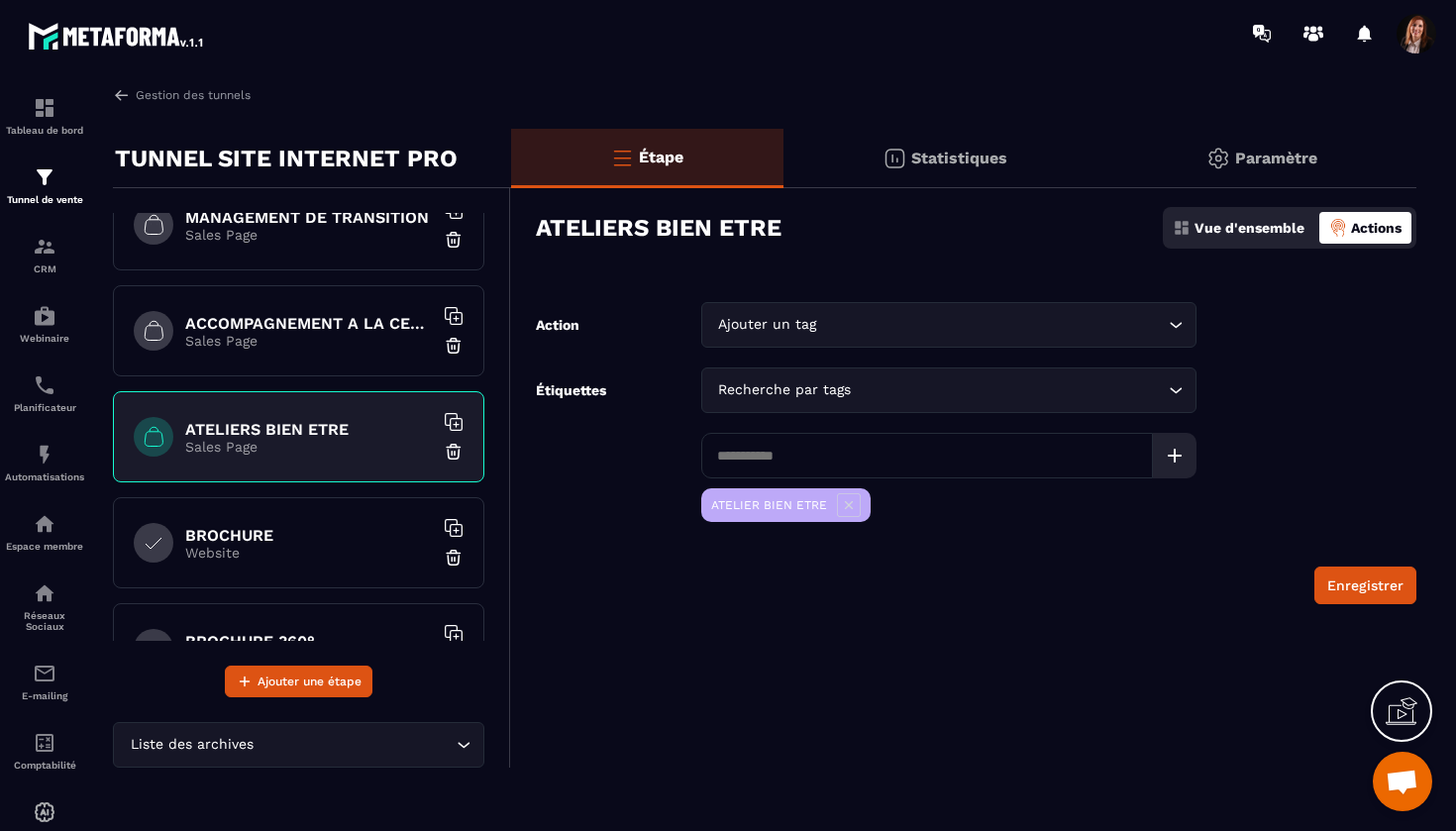
scroll to position [494, 0]
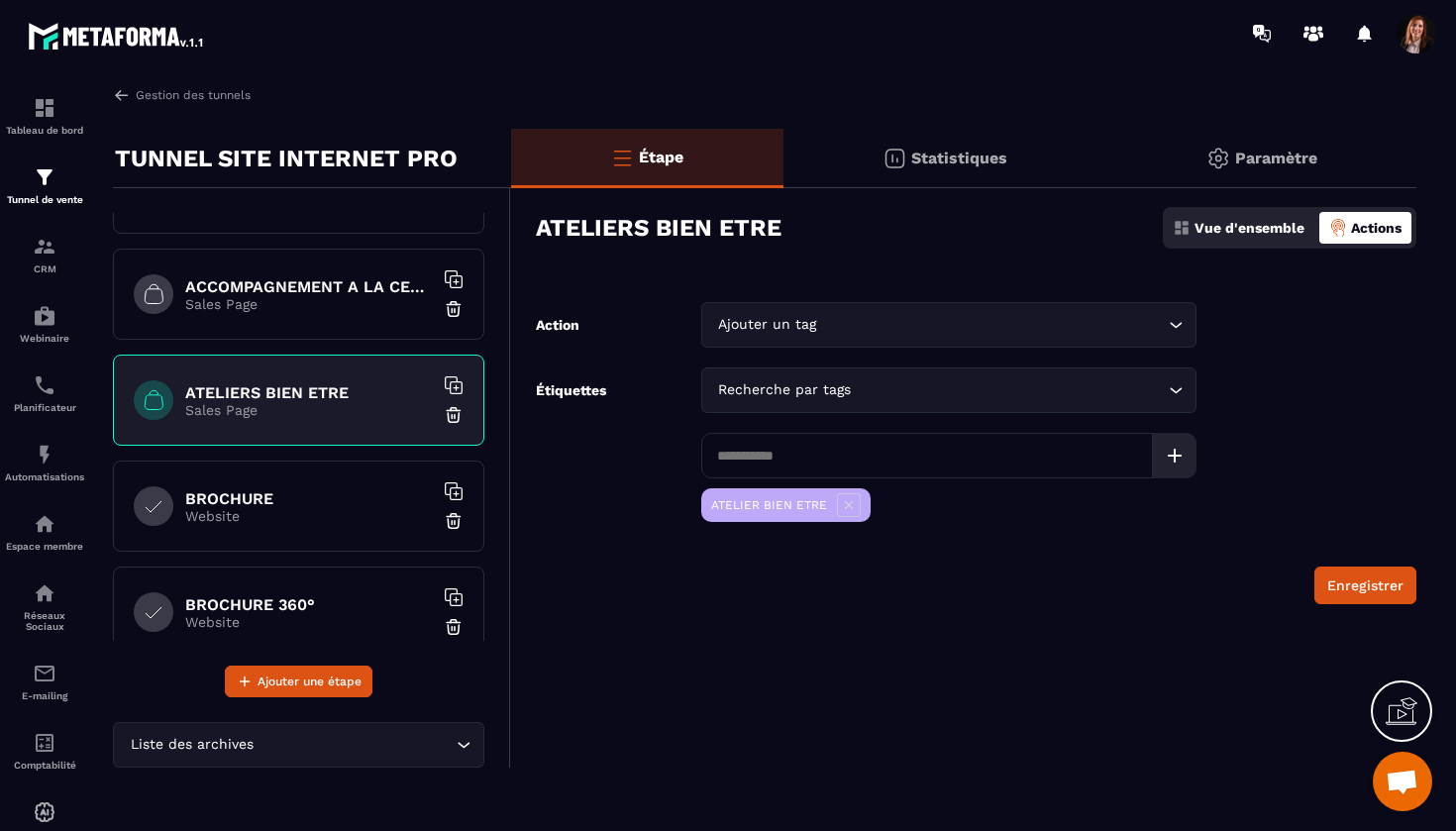
click at [270, 516] on p "Website" at bounding box center [309, 516] width 247 height 16
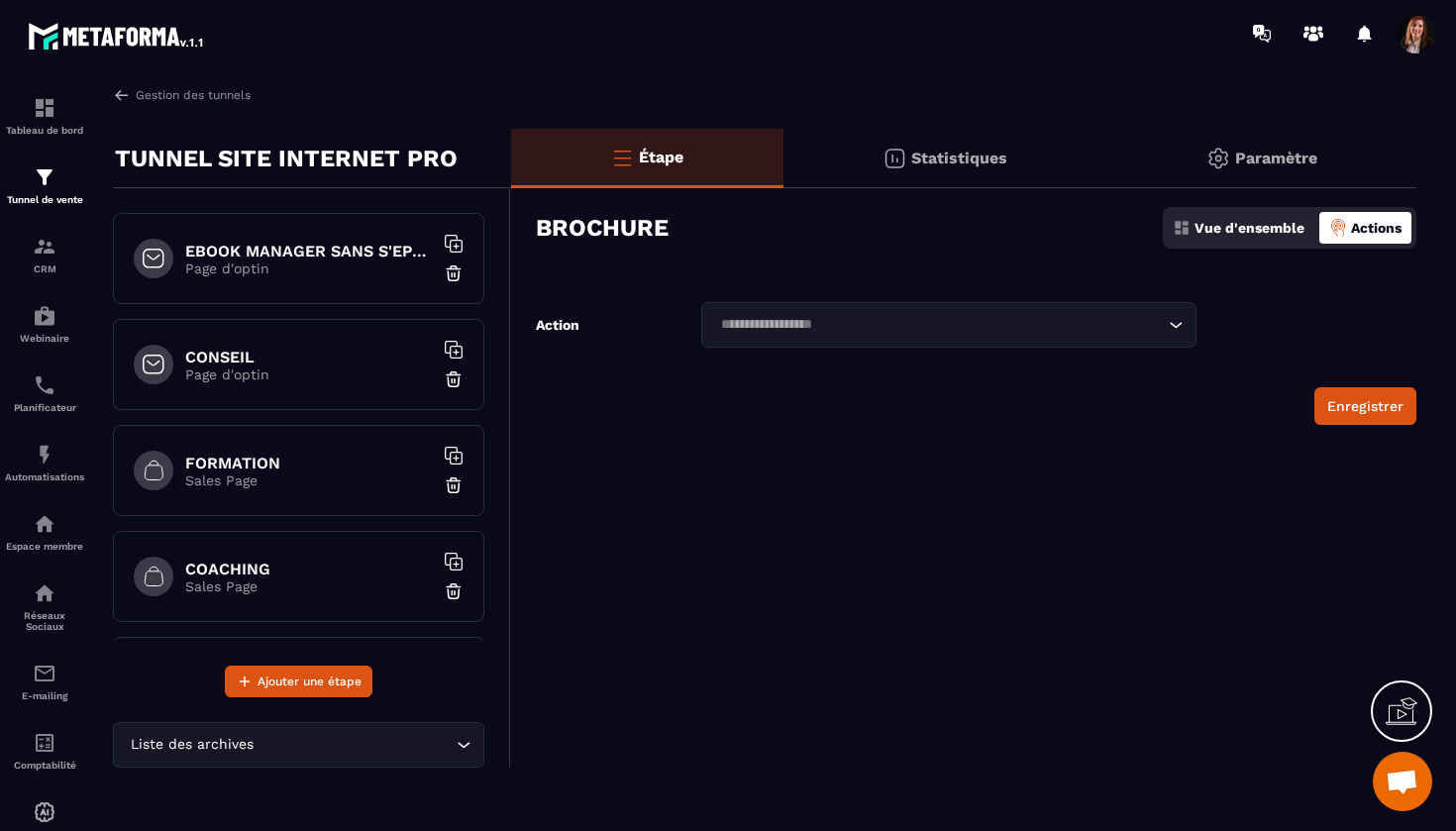
click at [255, 379] on p "Page d'optin" at bounding box center [309, 374] width 247 height 16
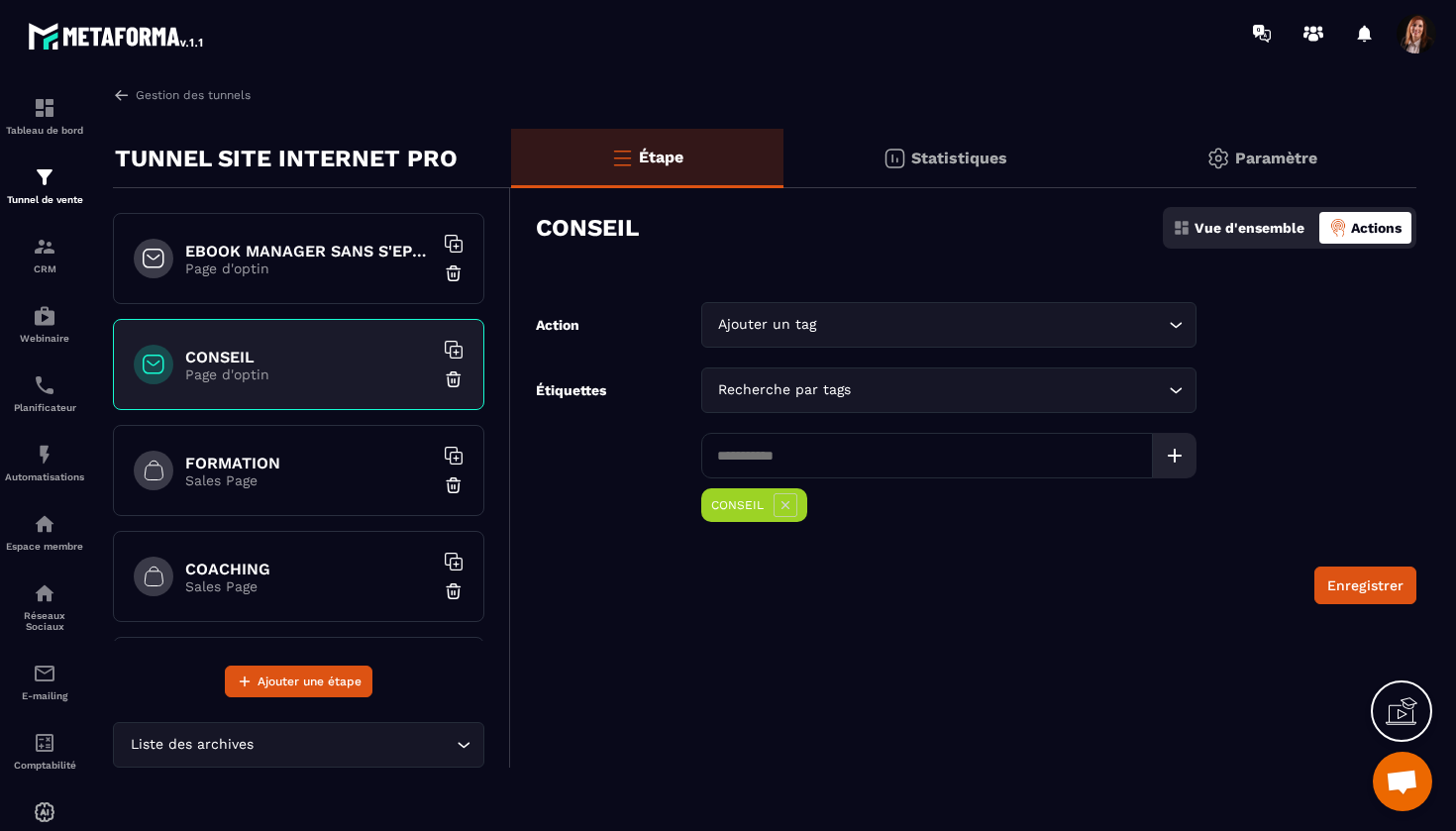
click at [275, 250] on h6 "EBOOK MANAGER SANS S'EPUISER OFFERT" at bounding box center [309, 250] width 247 height 19
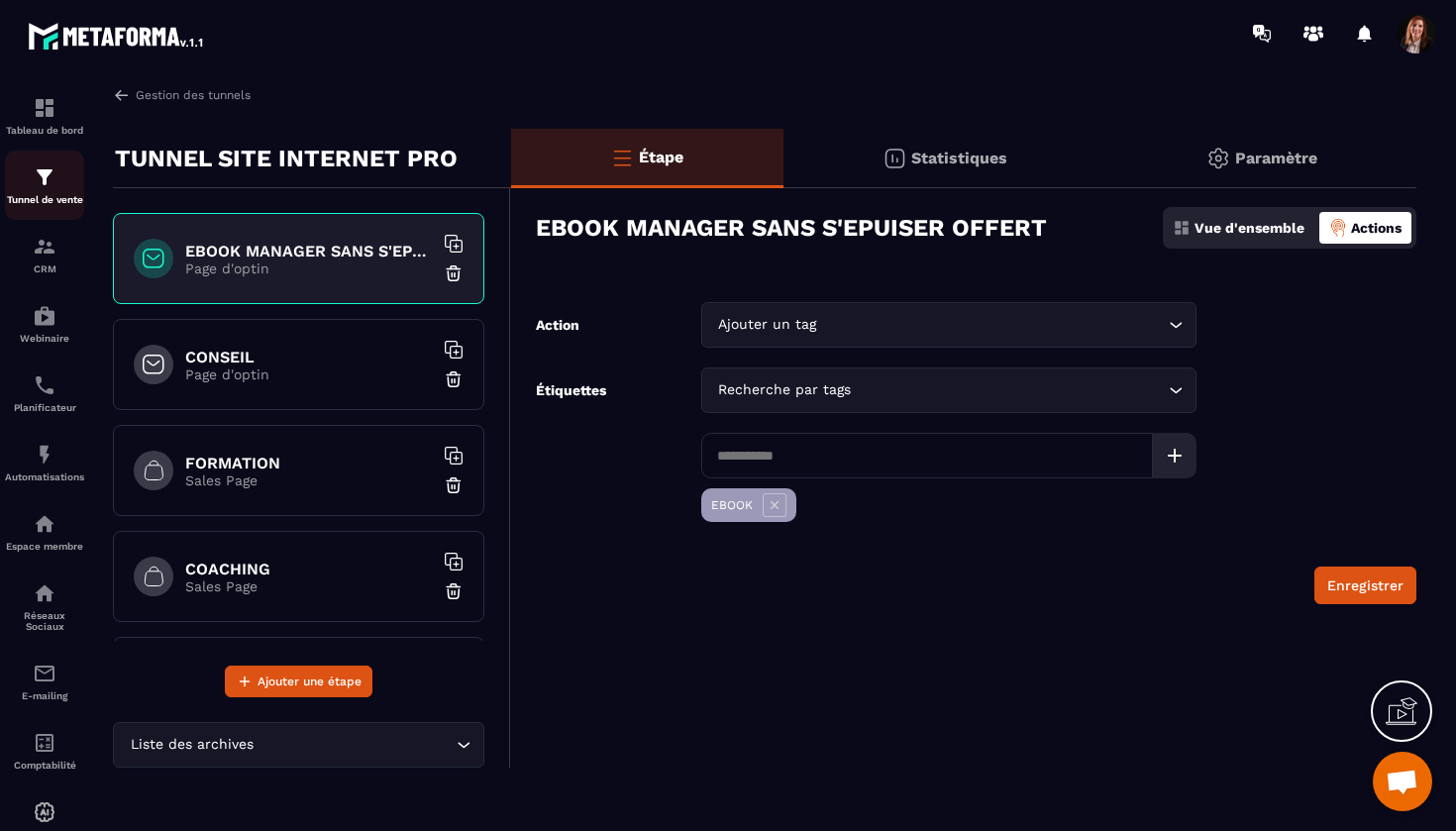
click at [45, 185] on img at bounding box center [45, 178] width 24 height 24
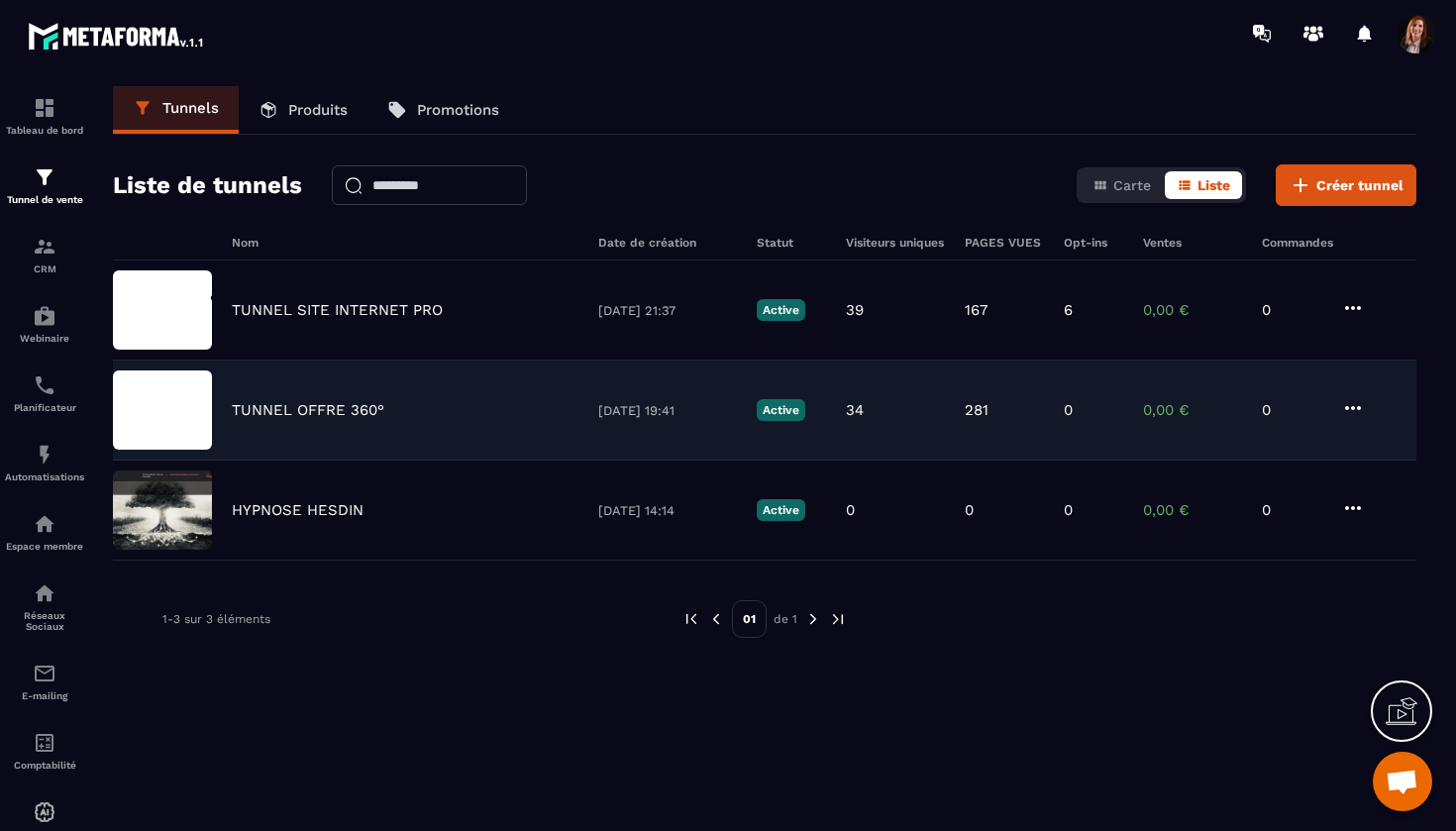
click at [302, 408] on p "TUNNEL OFFRE 360°" at bounding box center [307, 410] width 153 height 18
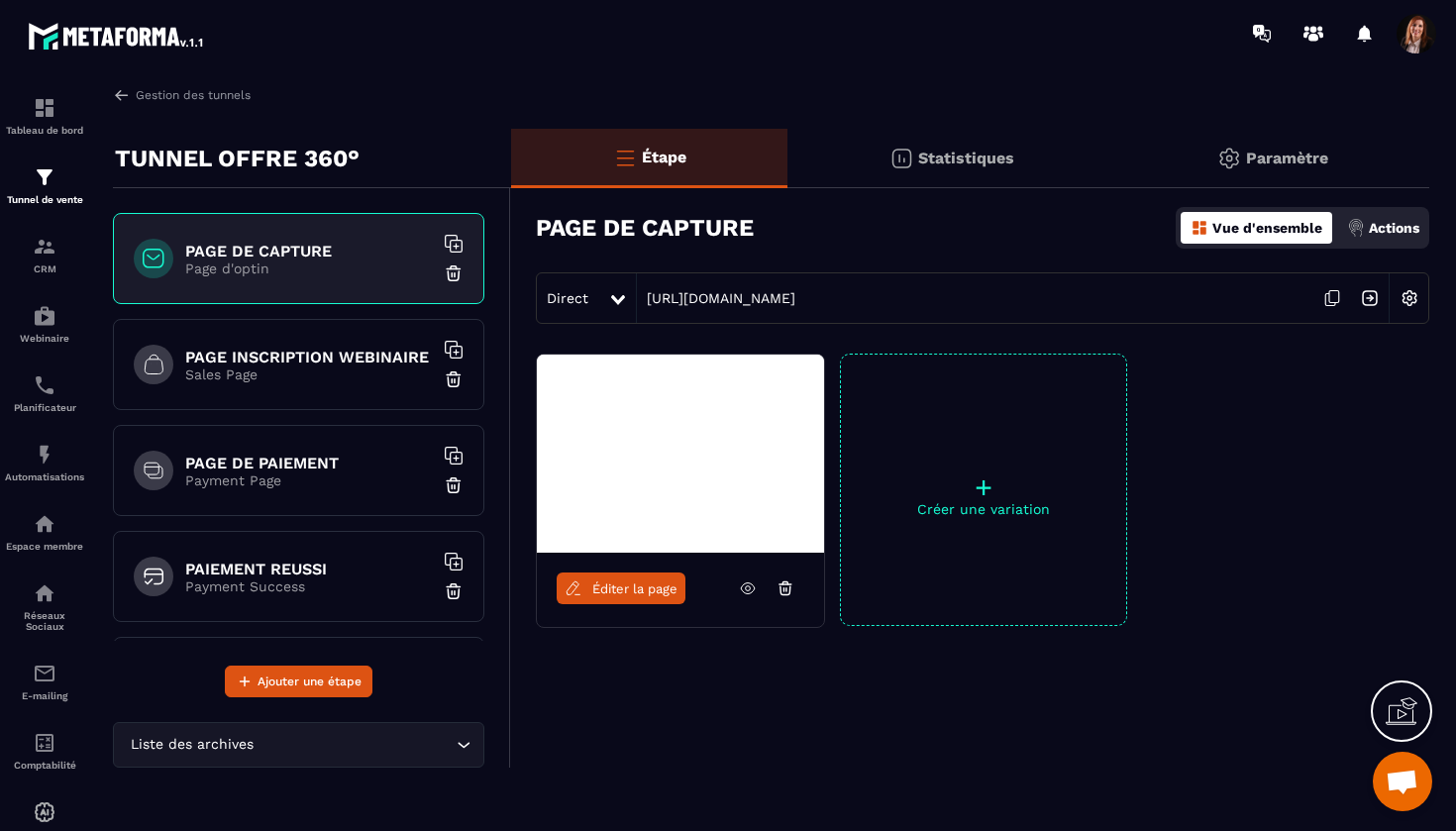
click at [1390, 234] on p "Actions" at bounding box center [1393, 227] width 51 height 16
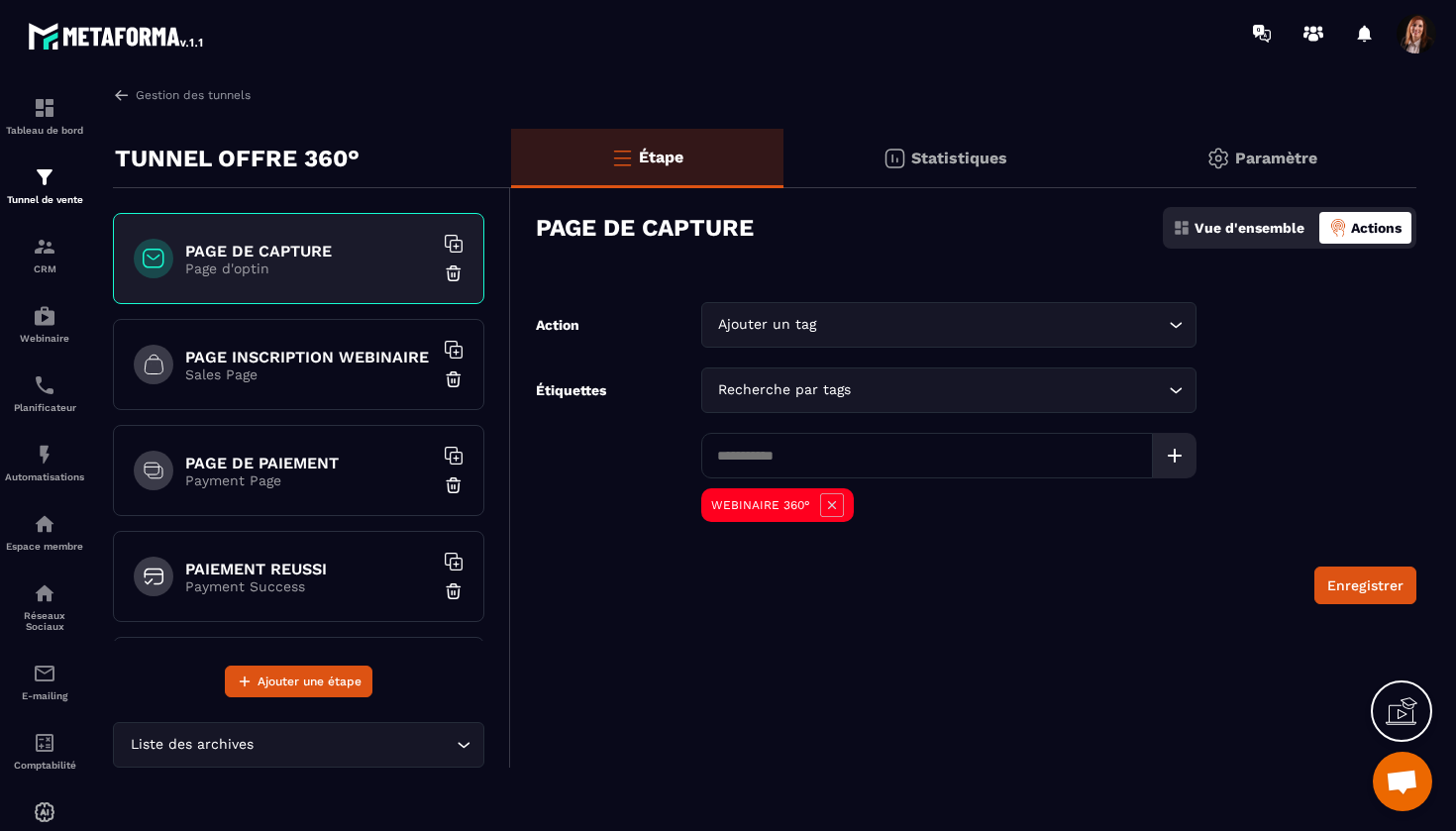
click at [305, 358] on h6 "PAGE INSCRIPTION WEBINAIRE" at bounding box center [309, 356] width 247 height 19
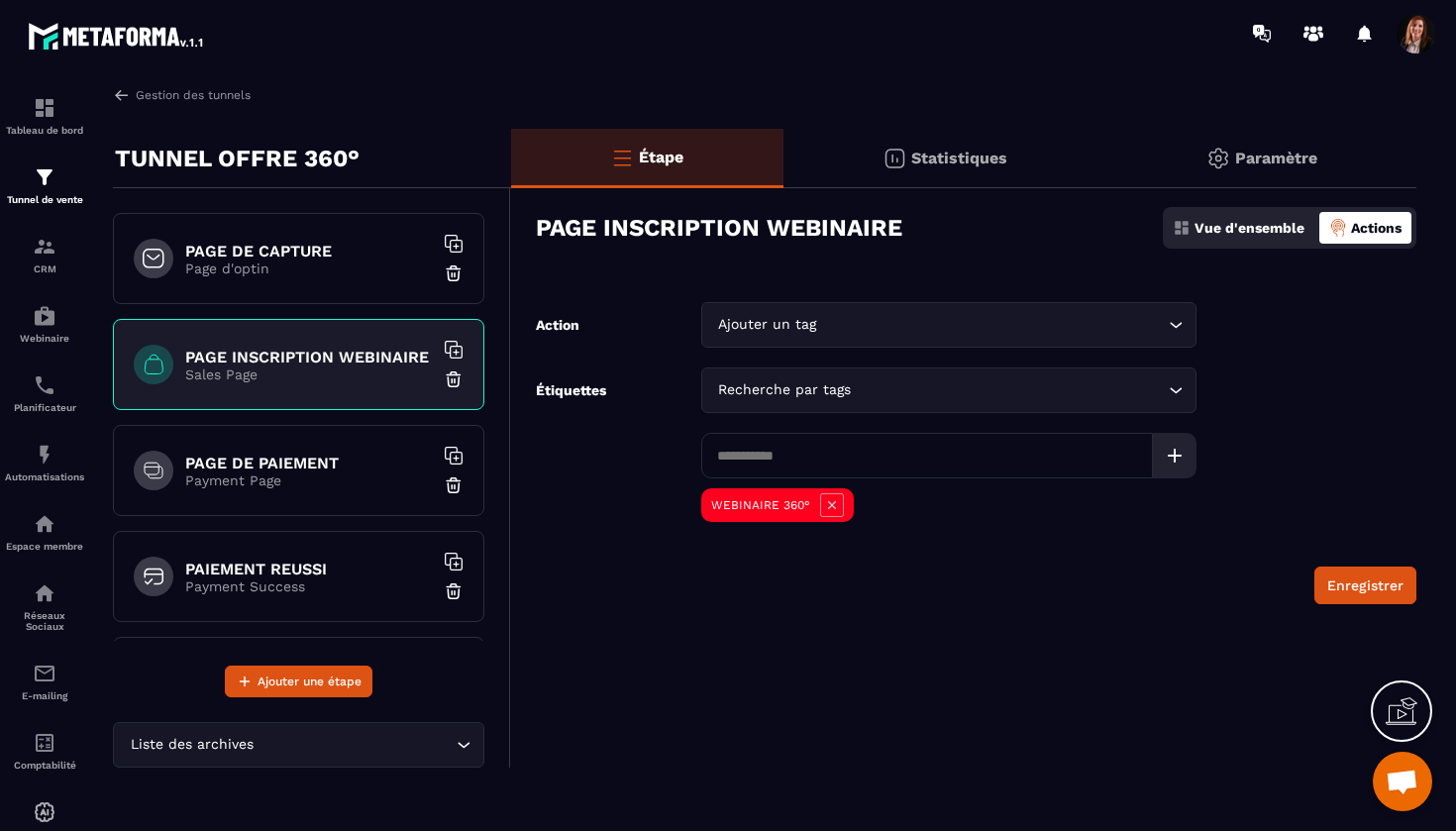
click at [282, 487] on p "Payment Page" at bounding box center [309, 481] width 247 height 16
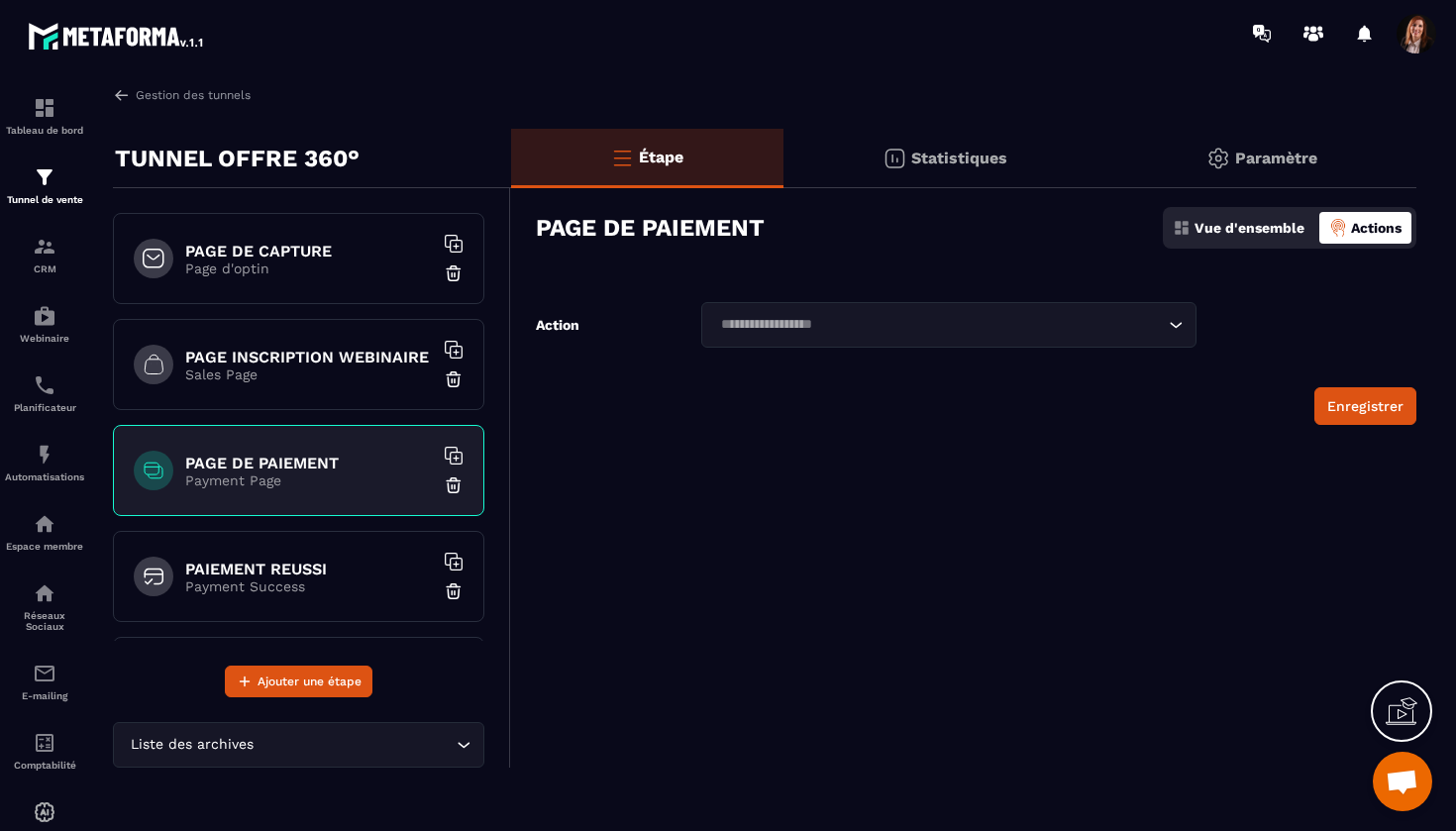
click at [226, 267] on p "Page d'optin" at bounding box center [309, 268] width 247 height 16
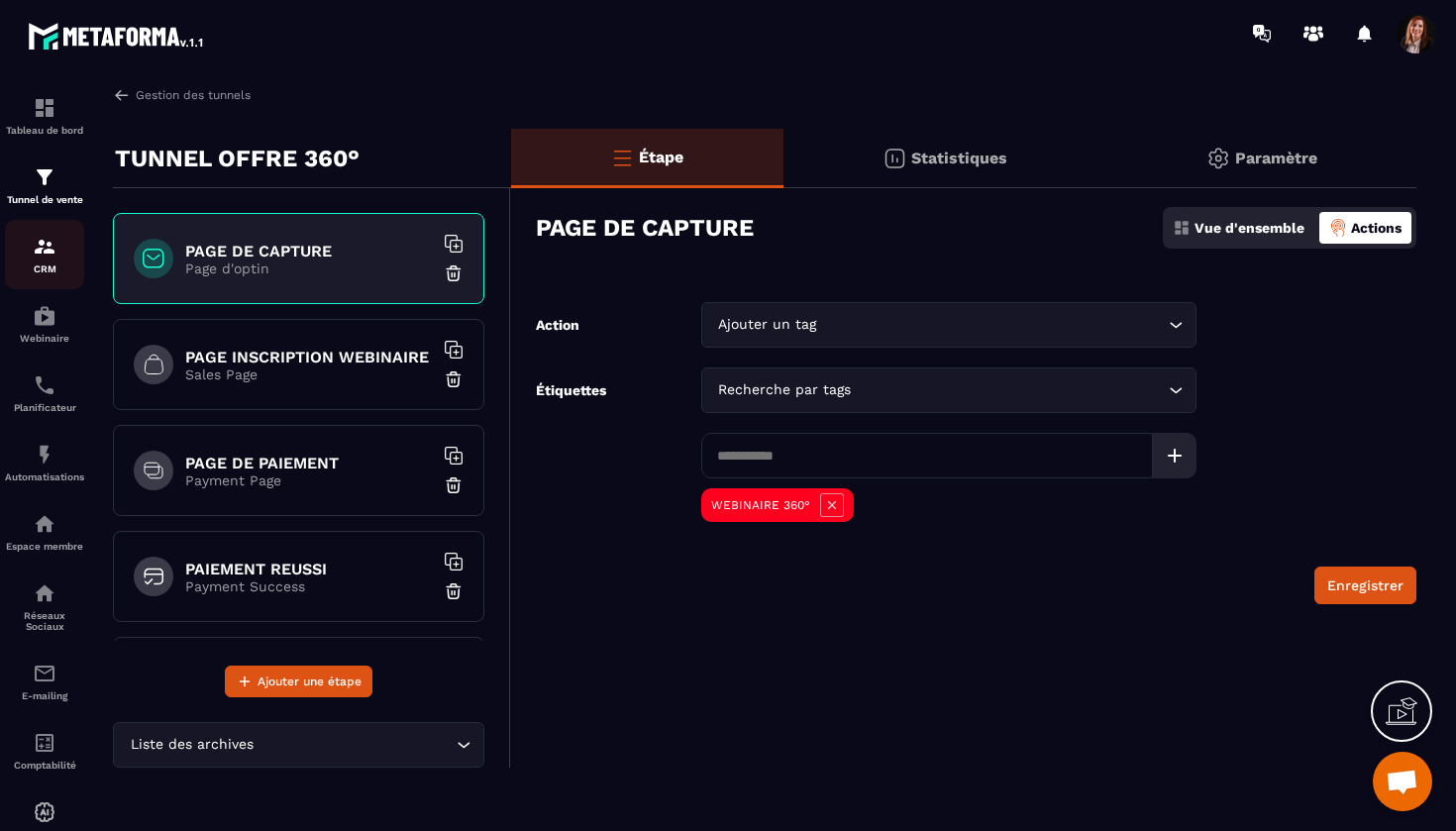
click at [45, 253] on img at bounding box center [45, 246] width 24 height 24
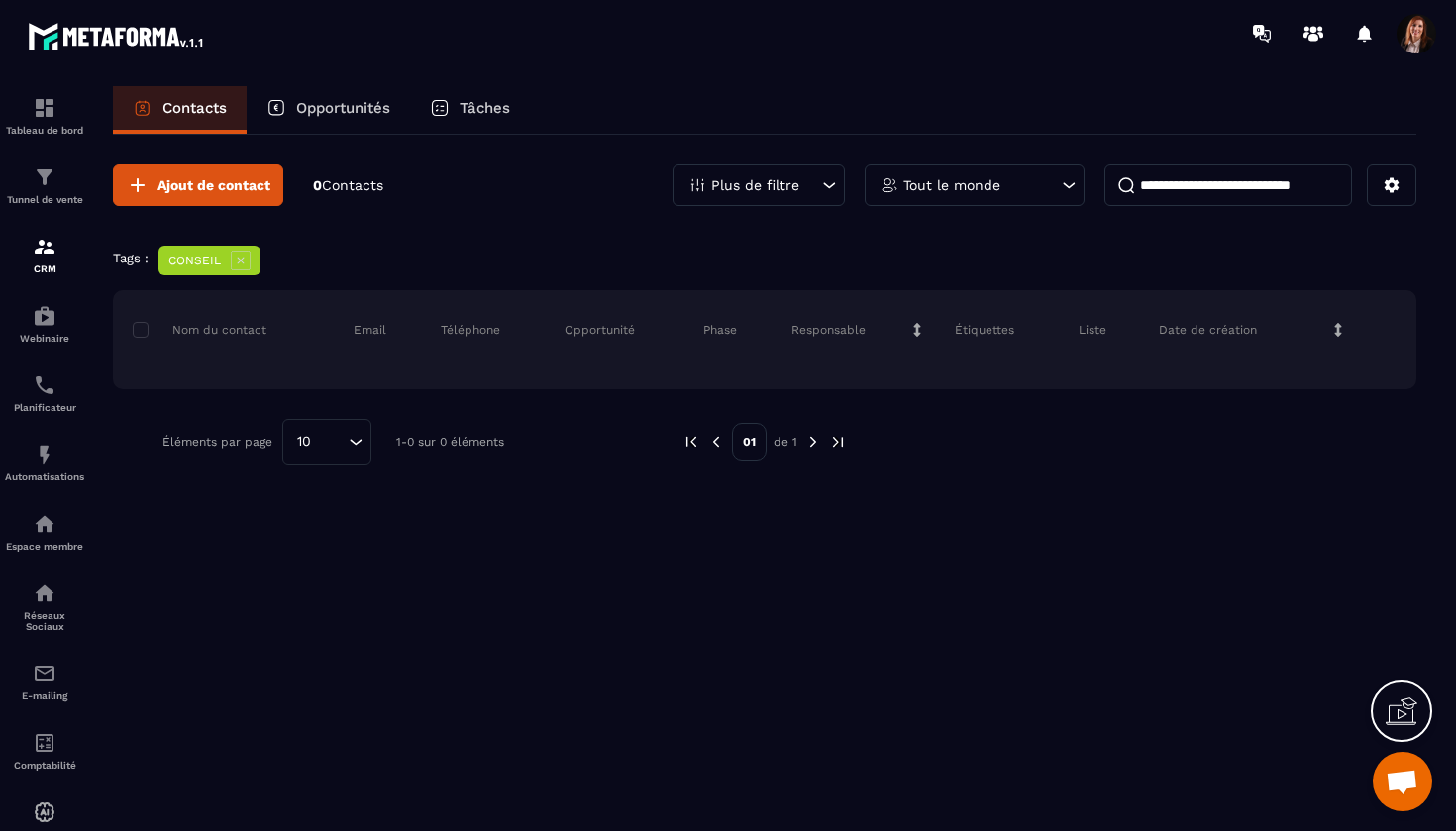
click at [740, 188] on p "Plus de filtre" at bounding box center [755, 186] width 88 height 14
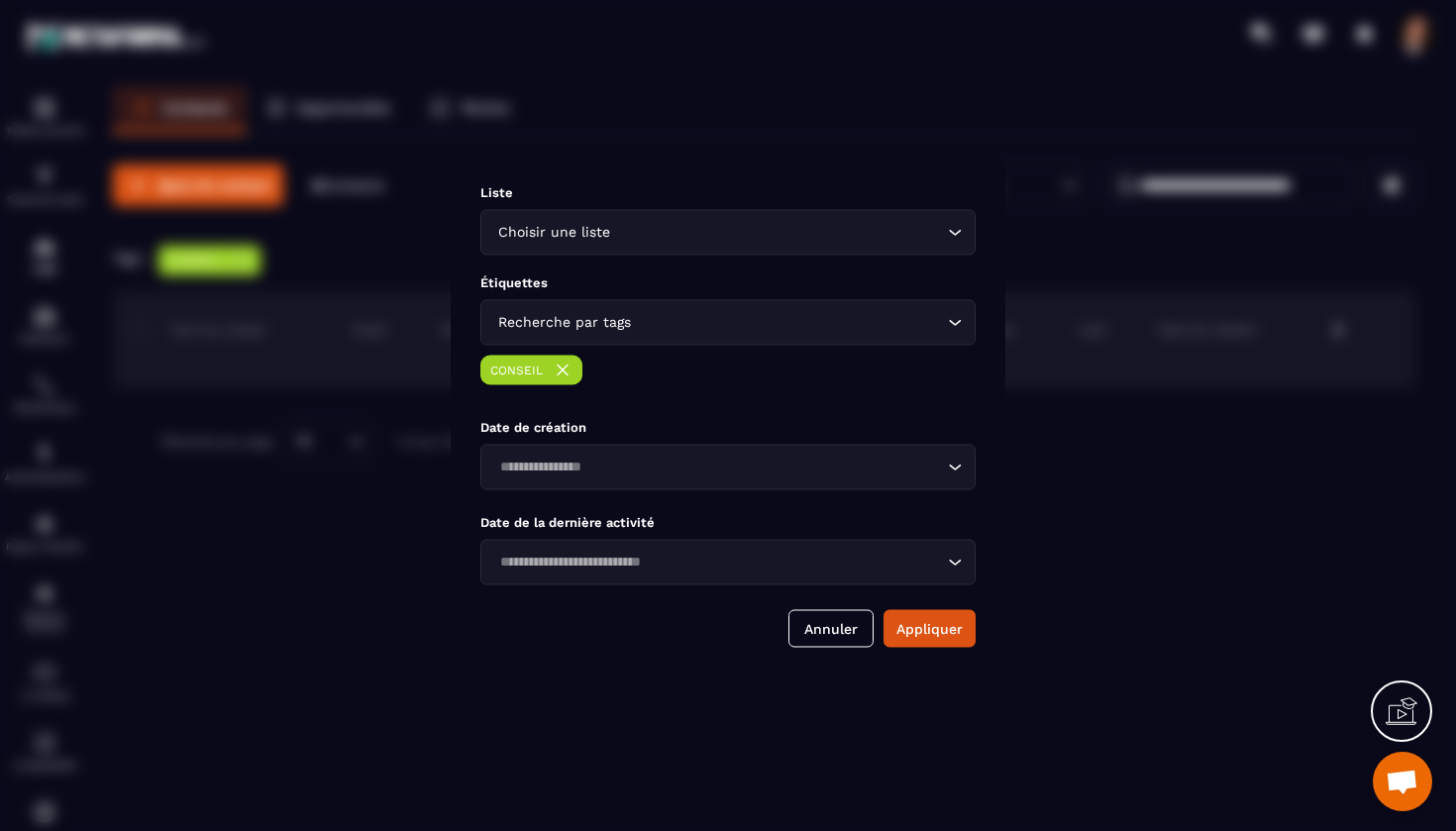
click at [619, 330] on div "Recherche par tags" at bounding box center [717, 322] width 454 height 22
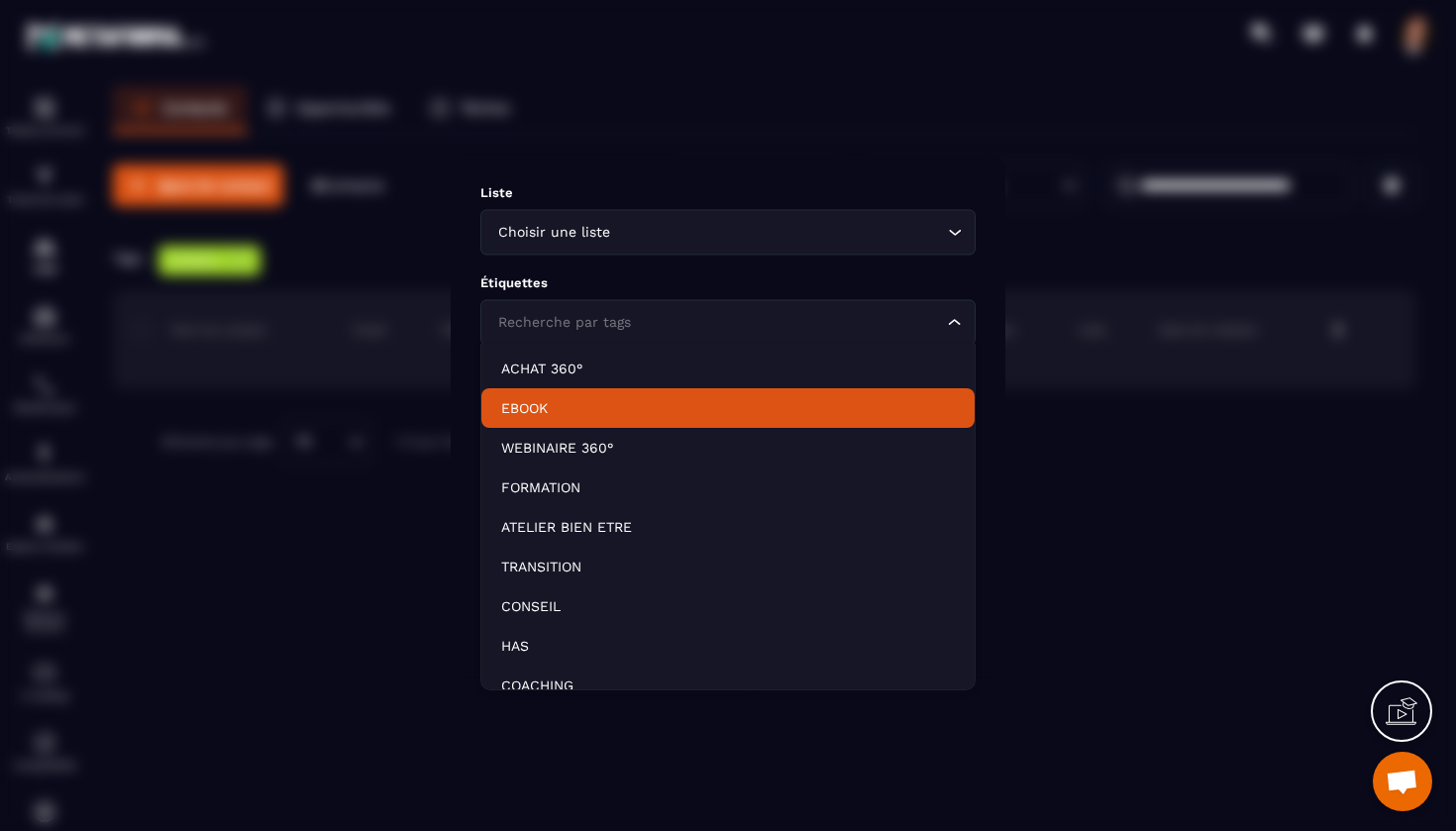
click at [529, 412] on p "EBOOK" at bounding box center [727, 408] width 454 height 20
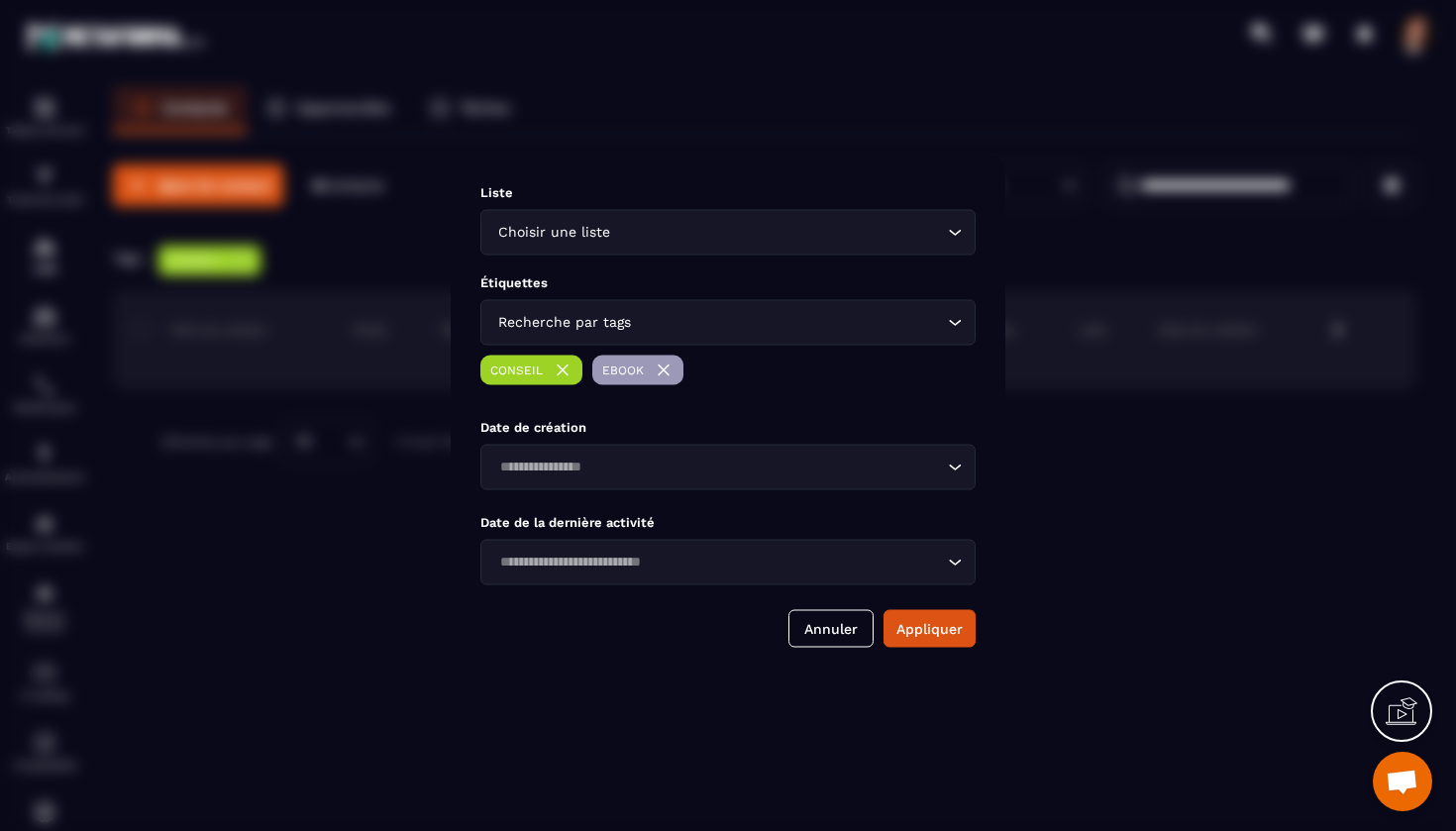
click at [571, 322] on div "Recherche par tags" at bounding box center [717, 322] width 454 height 22
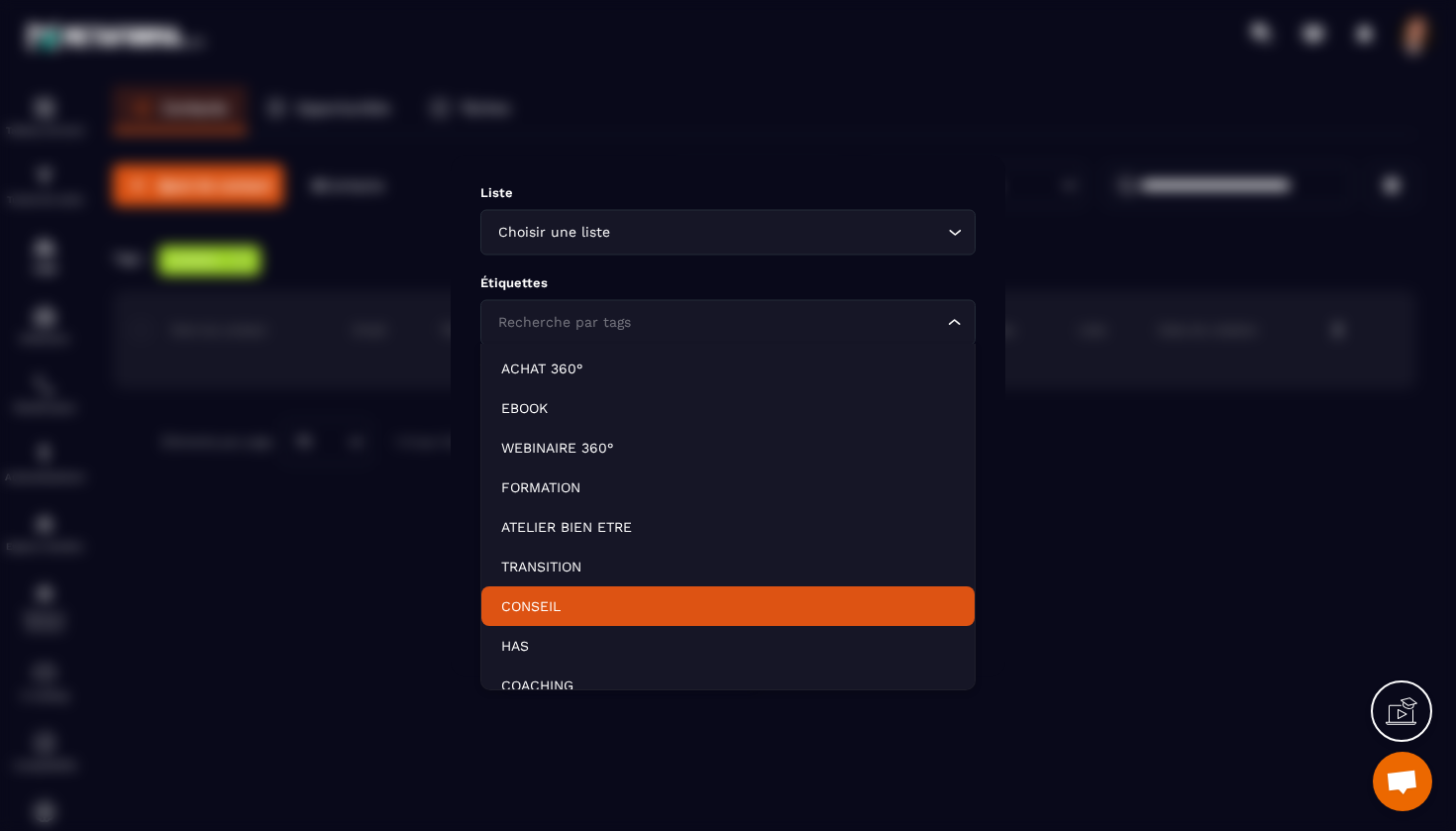
click at [527, 599] on p "CONSEIL" at bounding box center [727, 607] width 454 height 20
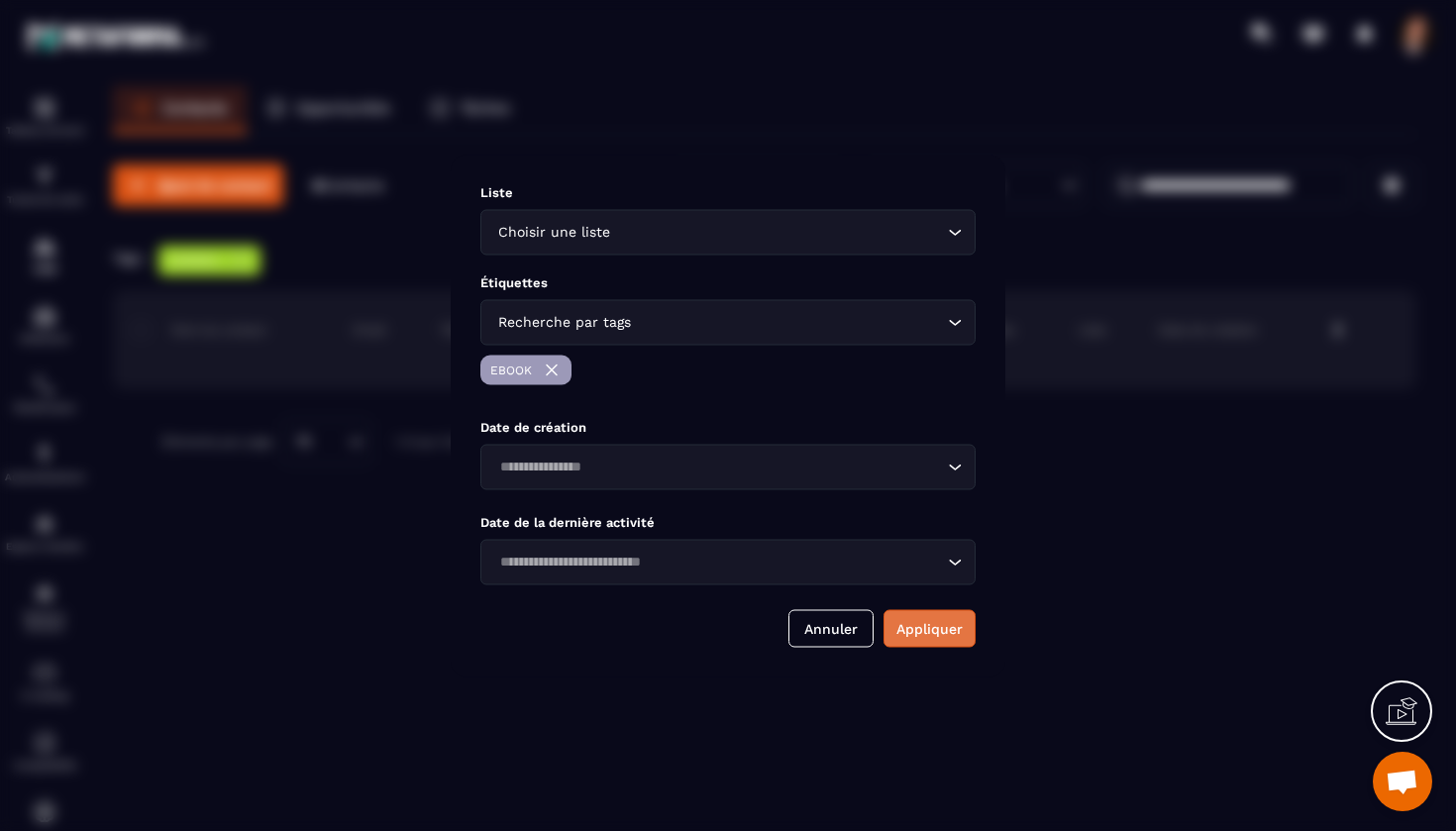
click at [929, 630] on button "Appliquer" at bounding box center [929, 628] width 92 height 38
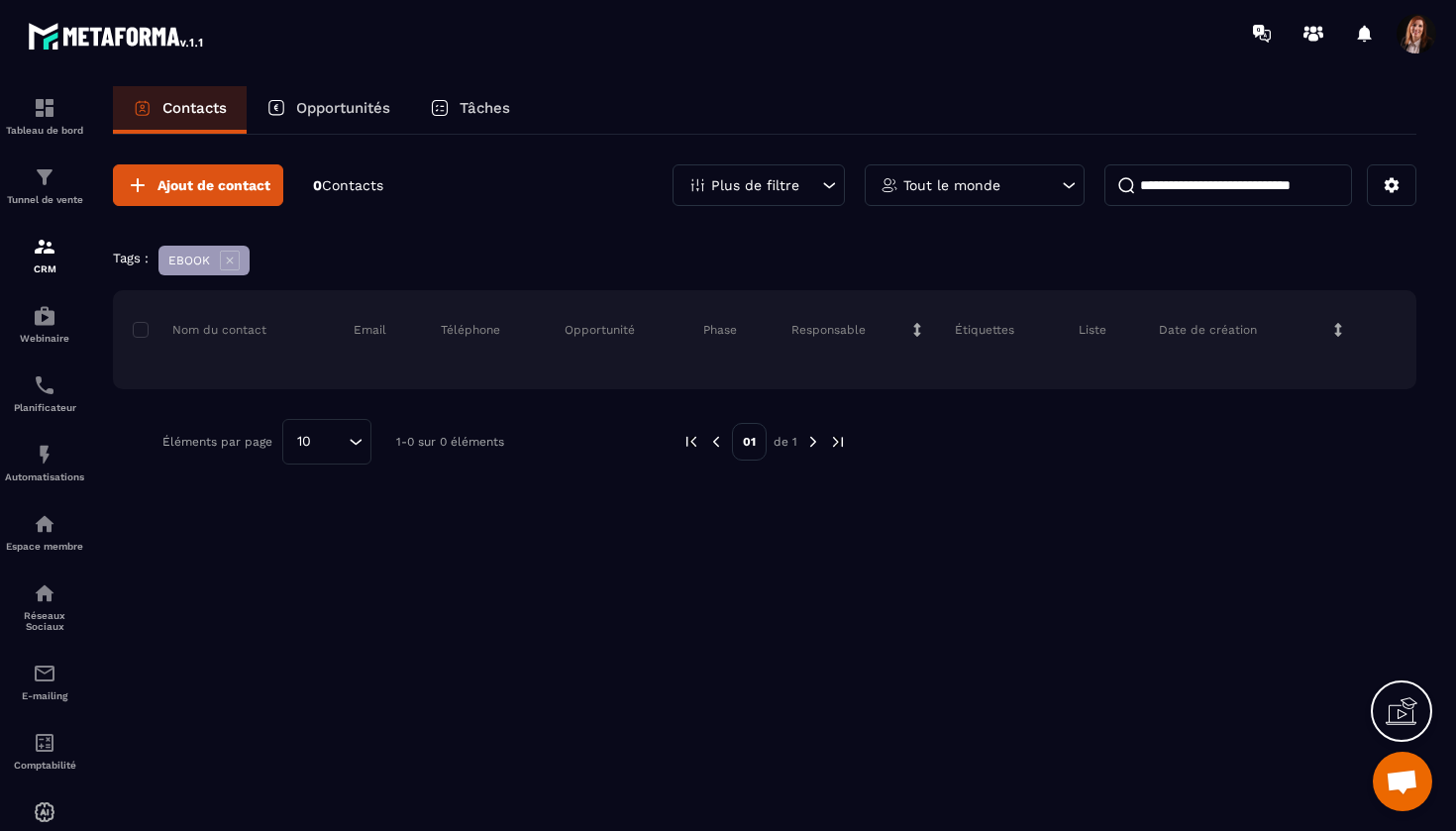
click at [226, 266] on div "Tableau de bord Tunnel de vente CRM Webinaire Planificateur Automatisations Esp…" at bounding box center [169, 448] width 338 height 762
click at [231, 259] on div "Tableau de bord Tunnel de vente CRM Webinaire Planificateur Automatisations Esp…" at bounding box center [169, 448] width 338 height 762
click at [792, 177] on div "Plus de filtre" at bounding box center [758, 186] width 173 height 42
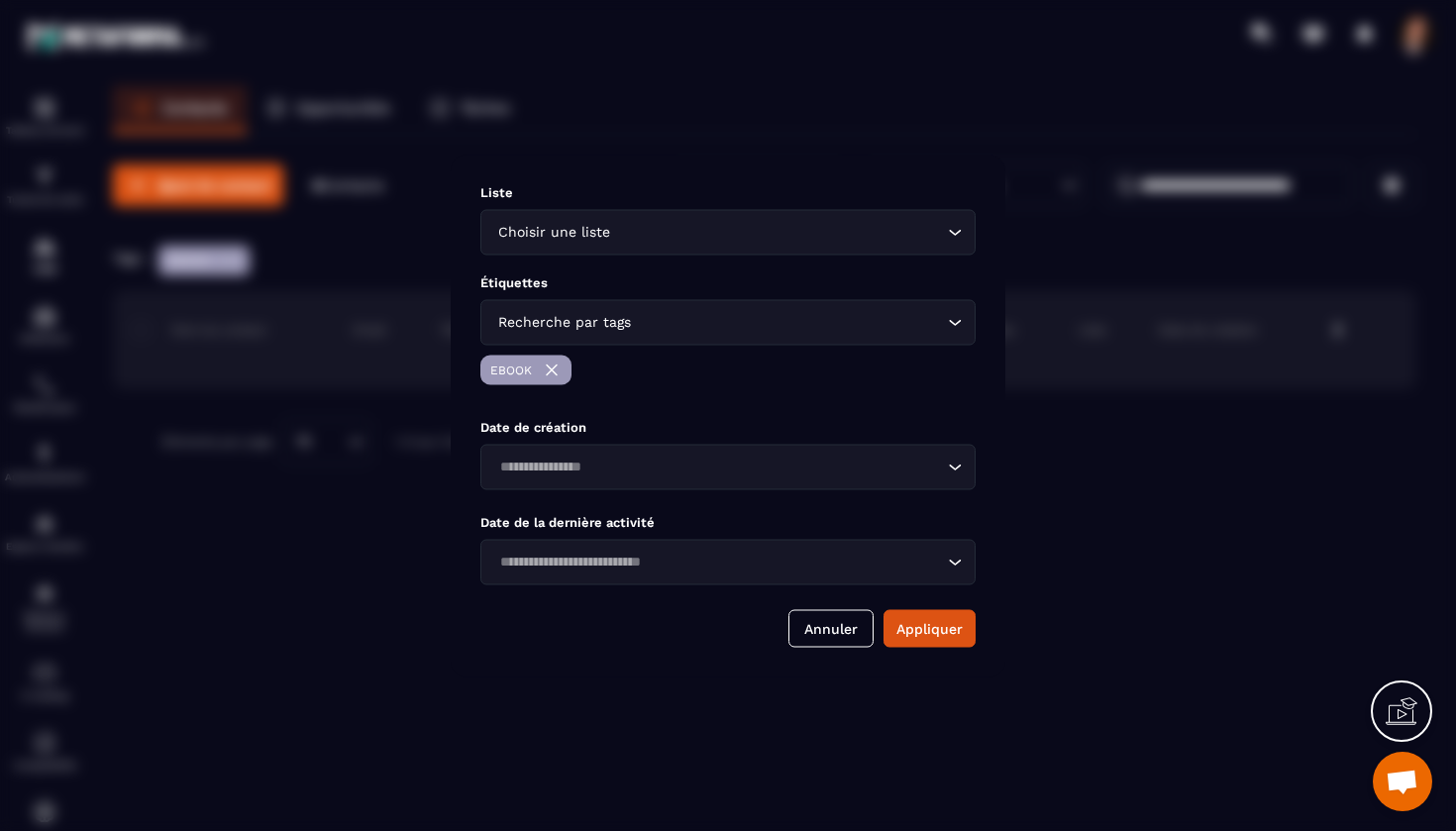
click at [556, 367] on img "Modal window" at bounding box center [551, 369] width 20 height 20
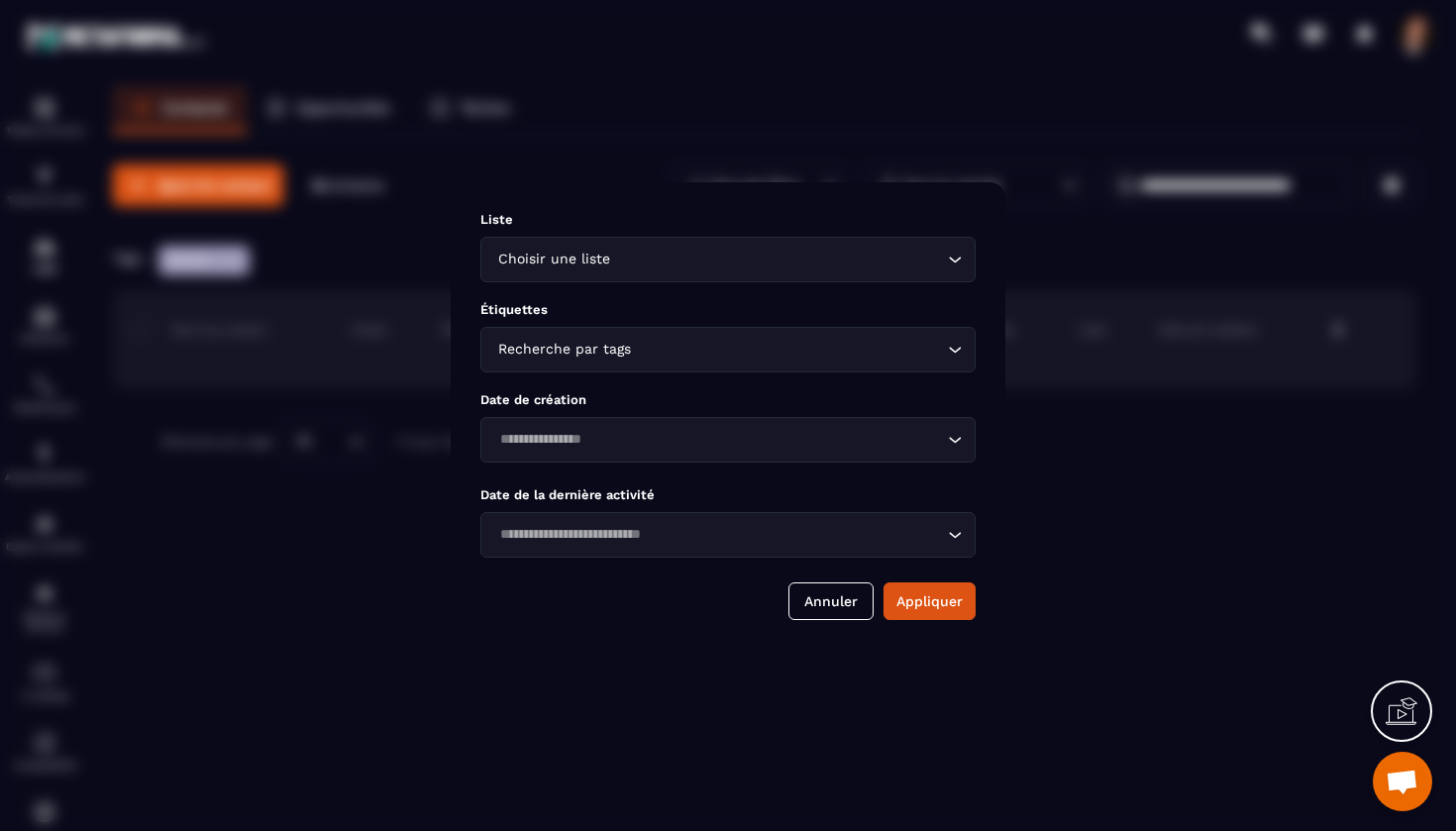
click at [563, 345] on div "Recherche par tags" at bounding box center [717, 350] width 454 height 22
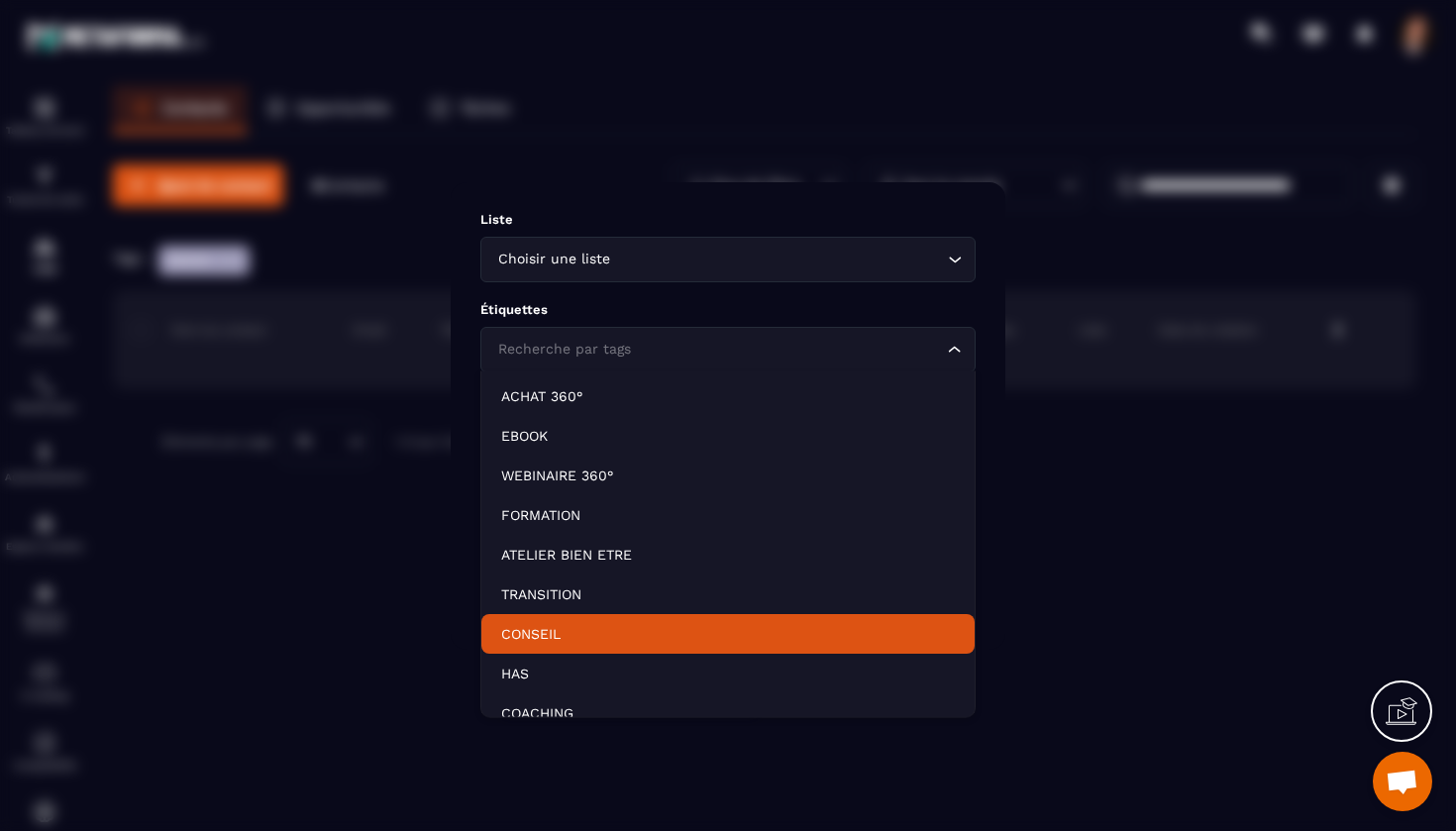
click at [532, 630] on p "CONSEIL" at bounding box center [727, 634] width 454 height 20
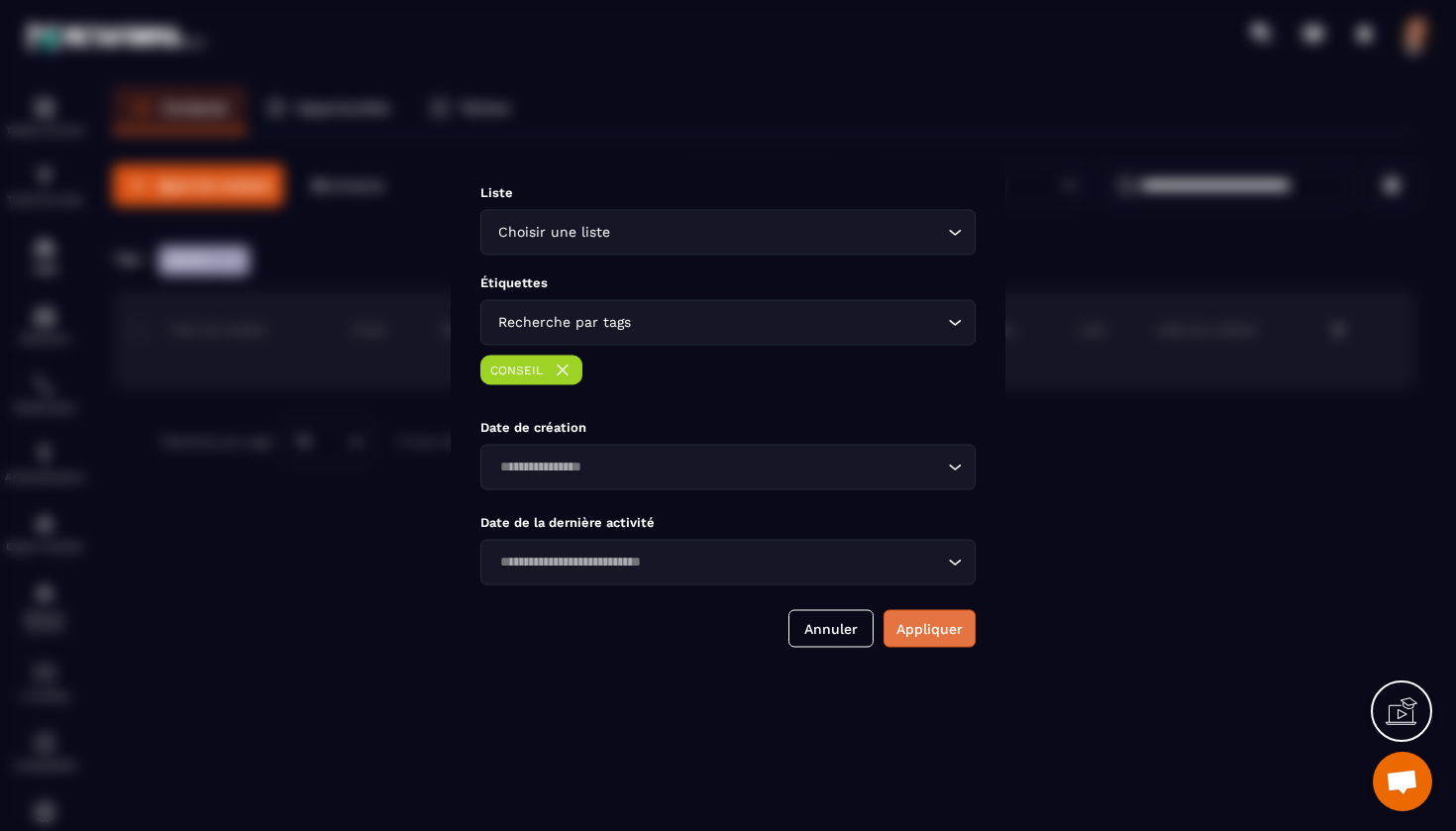
click at [927, 627] on button "Appliquer" at bounding box center [929, 628] width 92 height 38
